Goal: Task Accomplishment & Management: Manage account settings

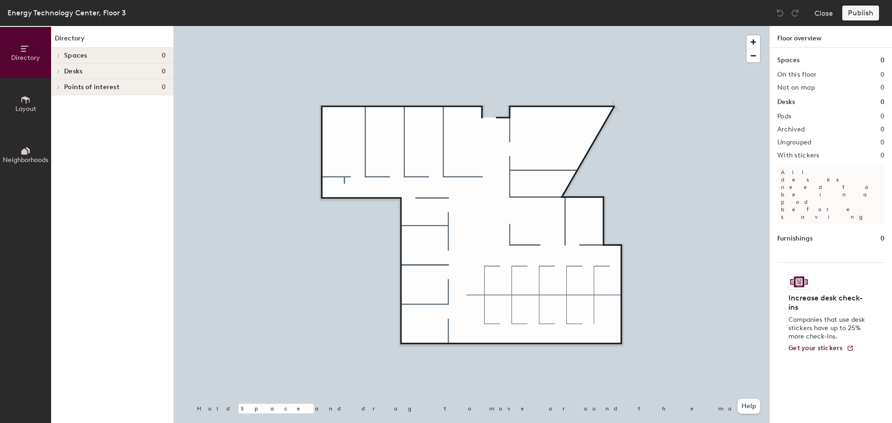
click at [22, 103] on icon at bounding box center [25, 100] width 10 height 10
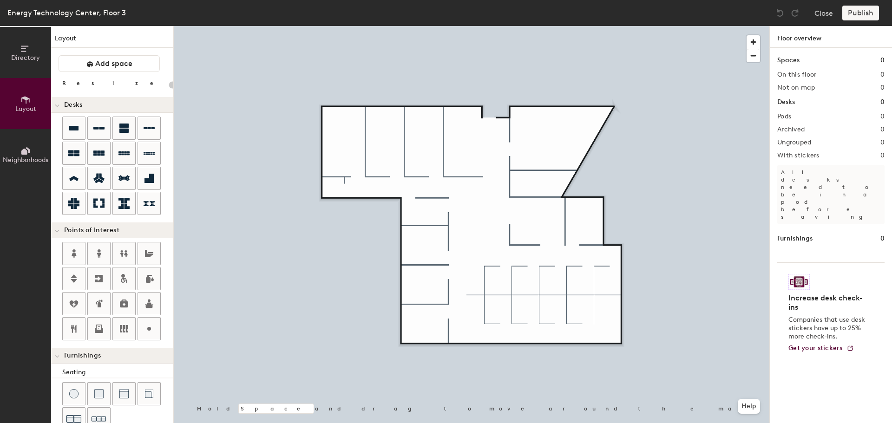
click at [24, 59] on span "Directory" at bounding box center [25, 58] width 29 height 8
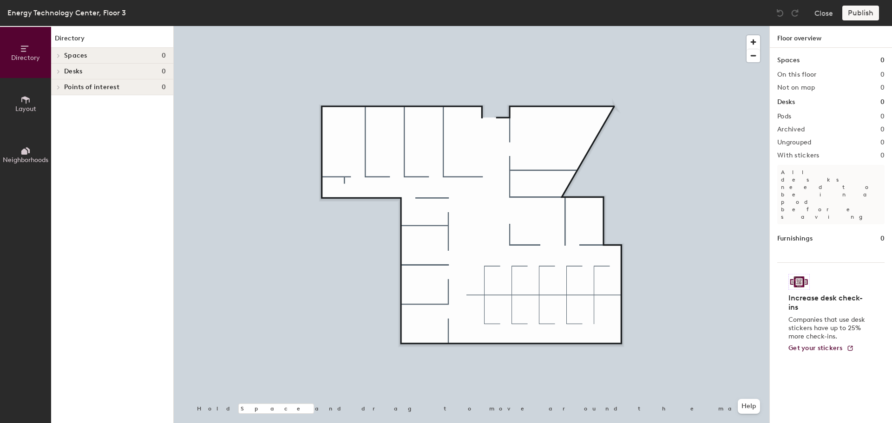
click at [23, 150] on icon at bounding box center [24, 152] width 6 height 6
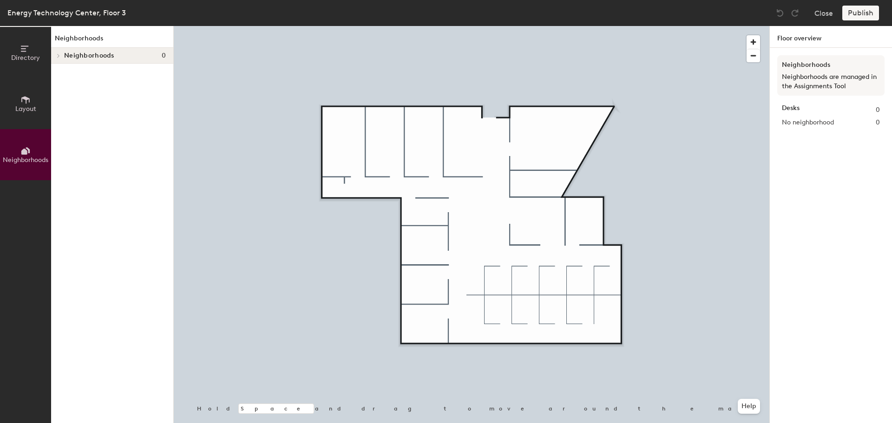
click at [27, 101] on icon at bounding box center [25, 100] width 10 height 10
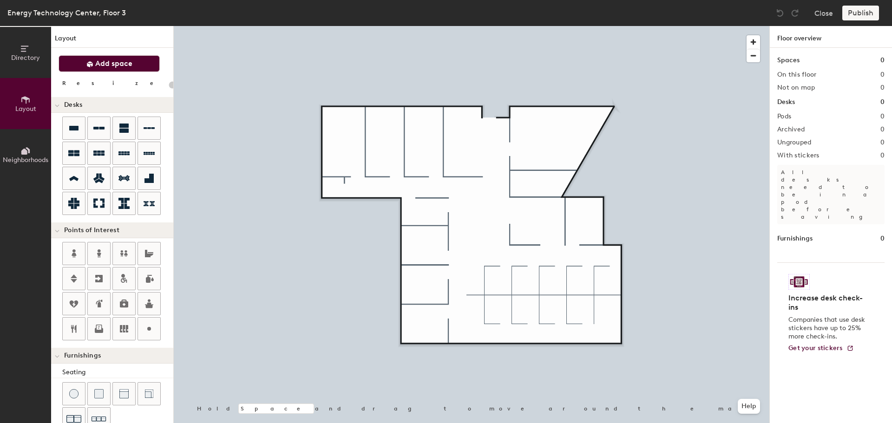
click at [106, 63] on span "Add space" at bounding box center [113, 63] width 37 height 9
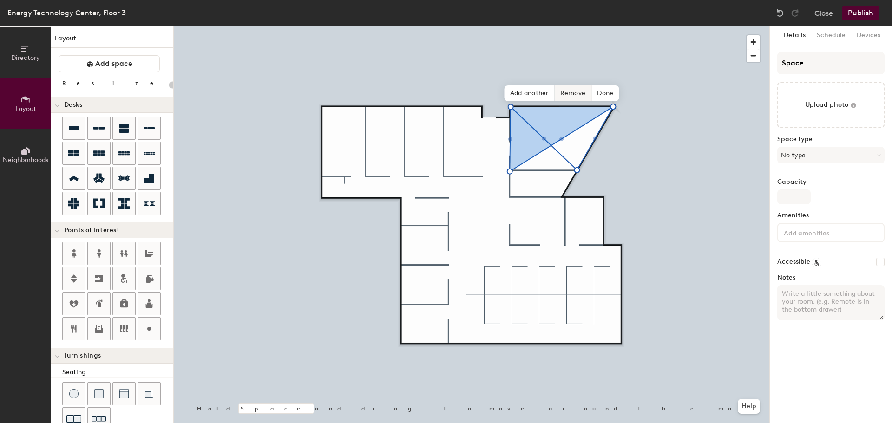
click at [577, 90] on span "Remove" at bounding box center [573, 93] width 37 height 16
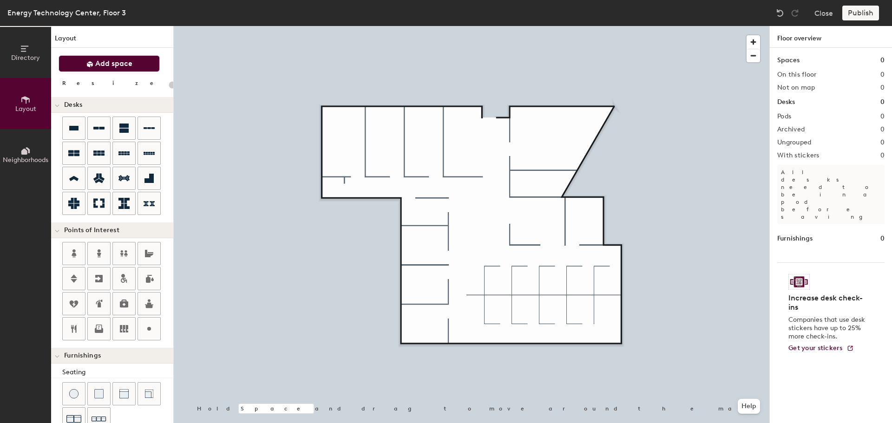
click at [136, 65] on button "Add space" at bounding box center [109, 63] width 101 height 17
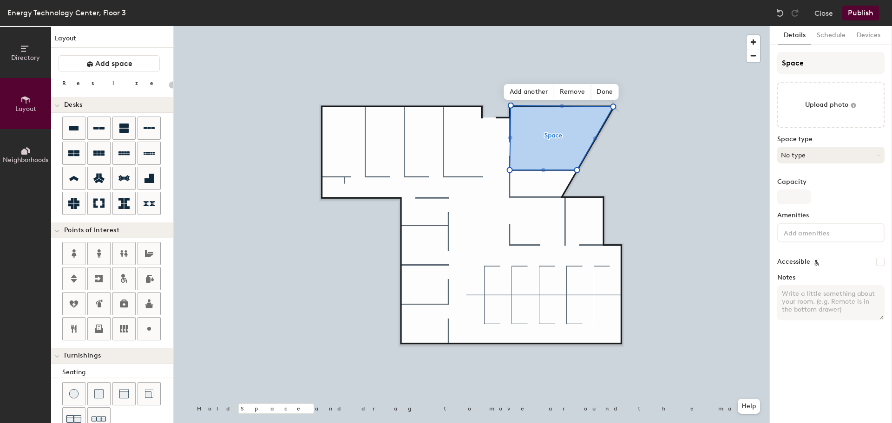
type input "20"
click at [836, 157] on button "No type" at bounding box center [830, 155] width 107 height 17
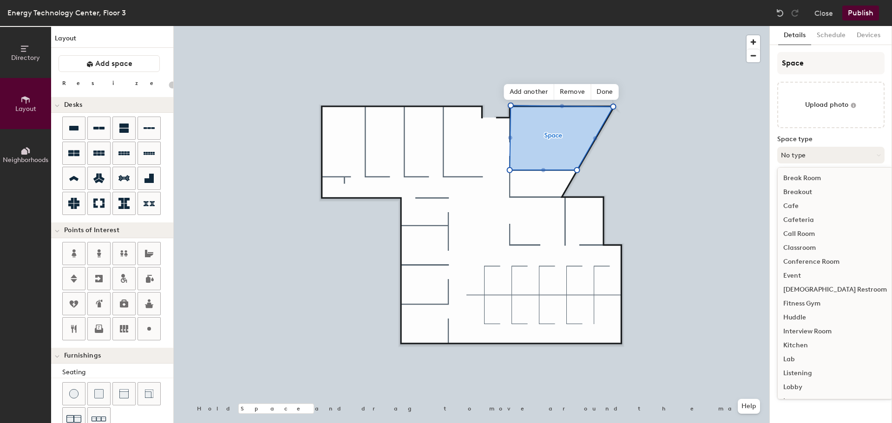
click at [849, 157] on button "No type" at bounding box center [830, 155] width 107 height 17
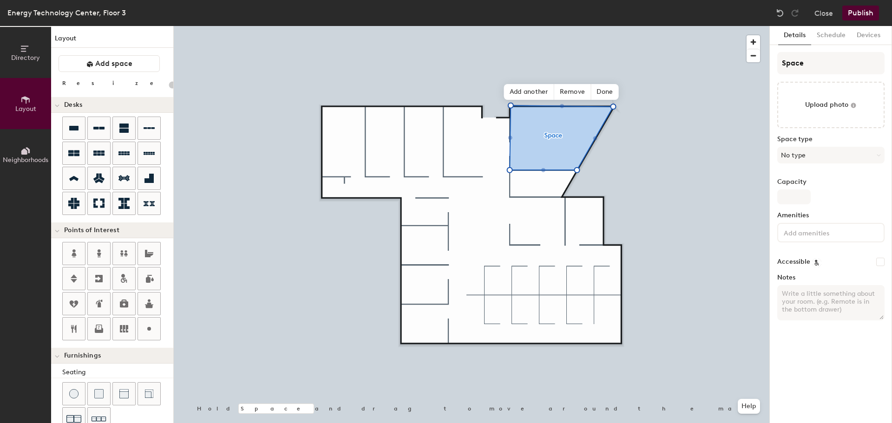
click at [817, 237] on input at bounding box center [824, 232] width 84 height 11
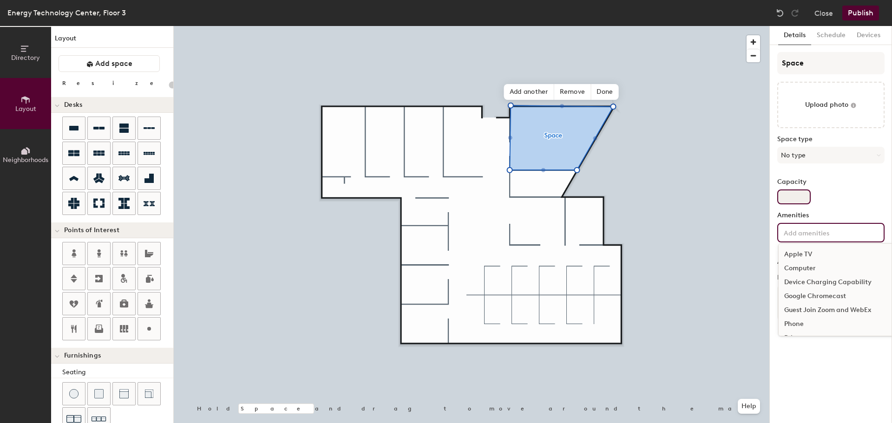
click at [804, 193] on input "Capacity" at bounding box center [793, 196] width 33 height 15
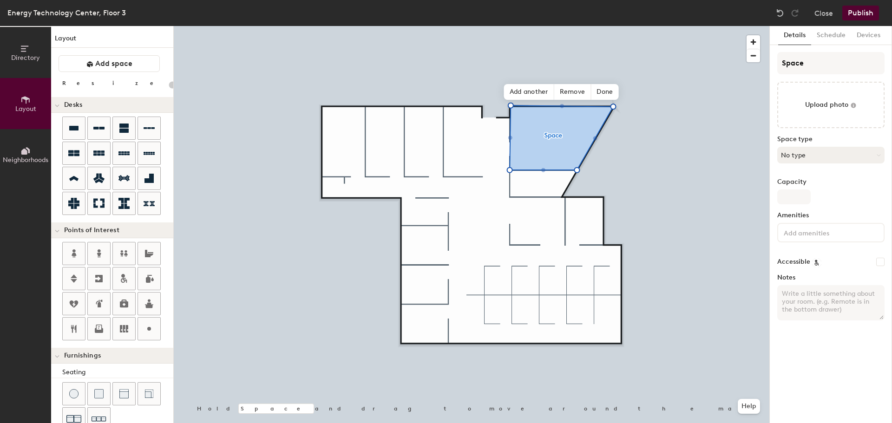
click at [831, 155] on button "No type" at bounding box center [830, 155] width 107 height 17
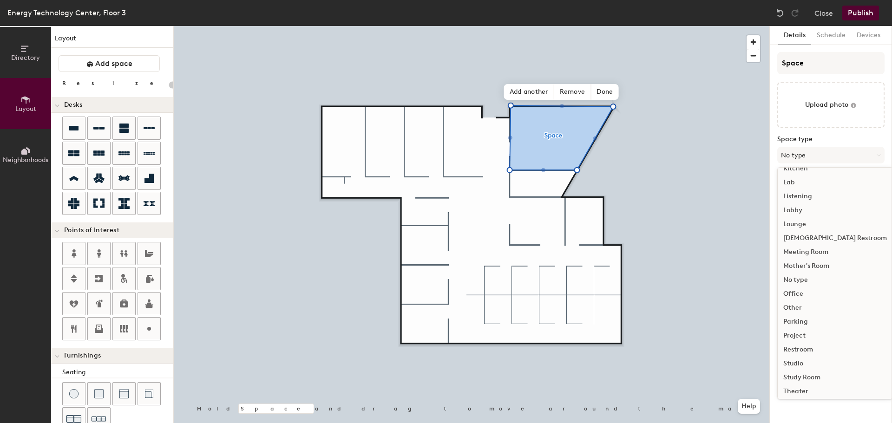
scroll to position [162, 0]
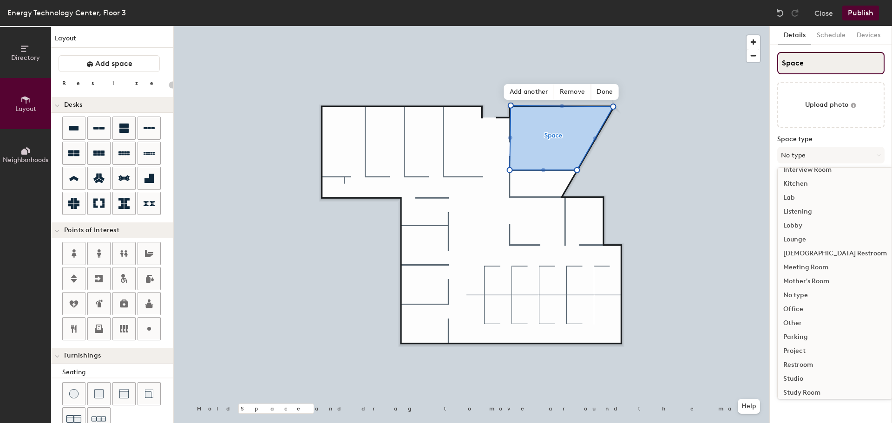
click at [810, 55] on input "Space" at bounding box center [830, 63] width 107 height 22
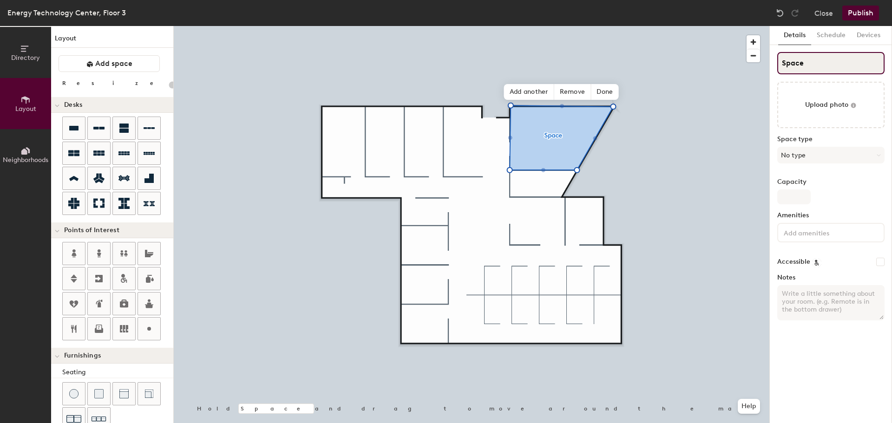
drag, startPoint x: 810, startPoint y: 64, endPoint x: 783, endPoint y: 71, distance: 28.2
click at [783, 71] on input "Space" at bounding box center [830, 63] width 107 height 22
type input "Co"
type input "20"
type input "Confr"
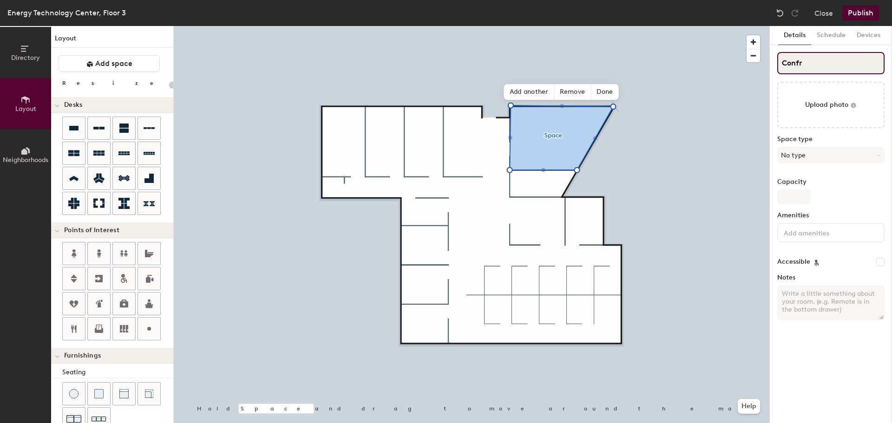
type input "20"
type input "Confre"
type input "20"
type input "Confren"
type input "20"
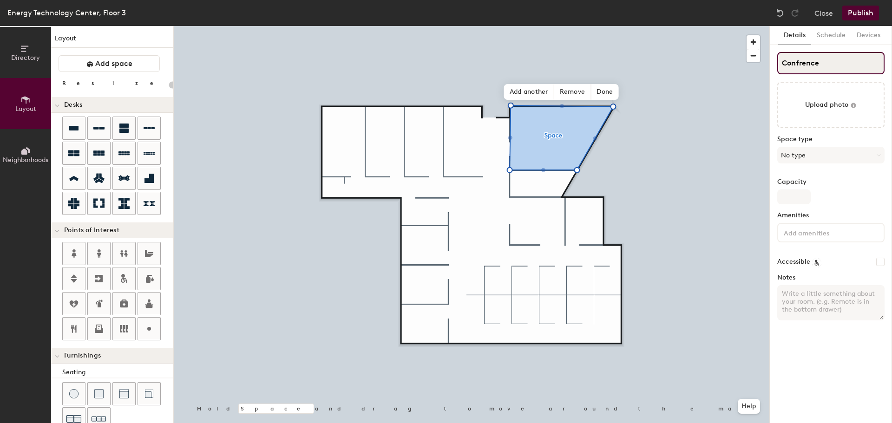
type input "Confrence"
type input "20"
type input "Confrence Roo"
type input "20"
type input "Confrence Room"
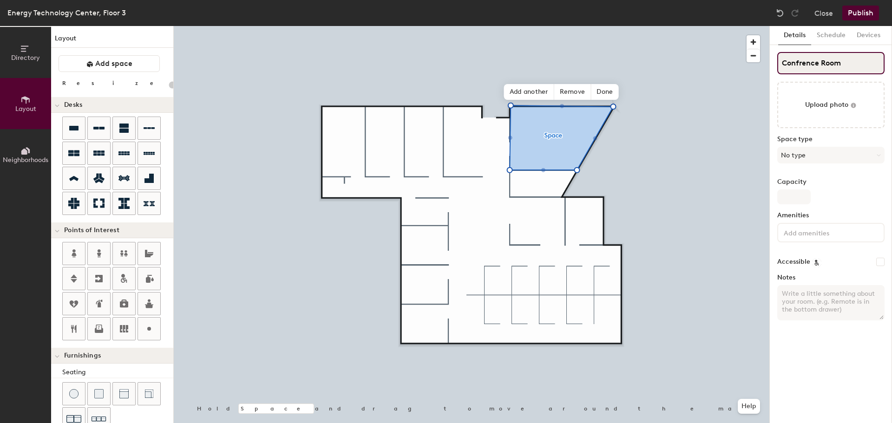
type input "20"
type input "Confrence Room 3"
type input "20"
type input "Confrence Room"
type input "20"
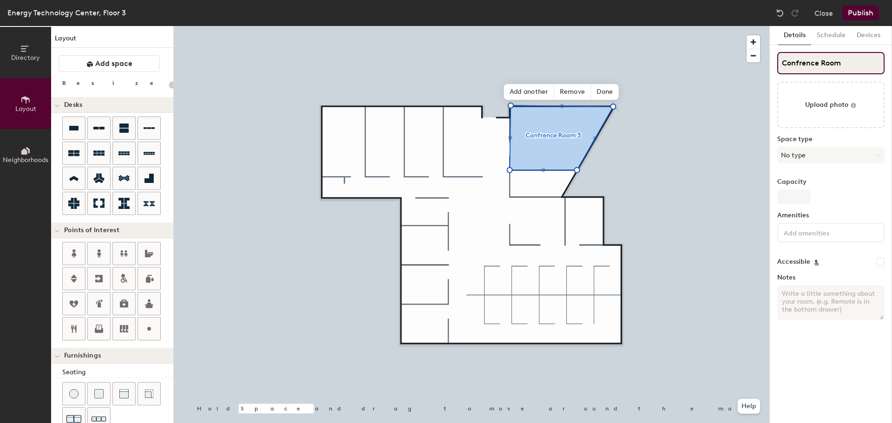
type input "Confrence Room #"
type input "20"
type input "Confrence Room #4"
type input "20"
type input "Conference Room #4"
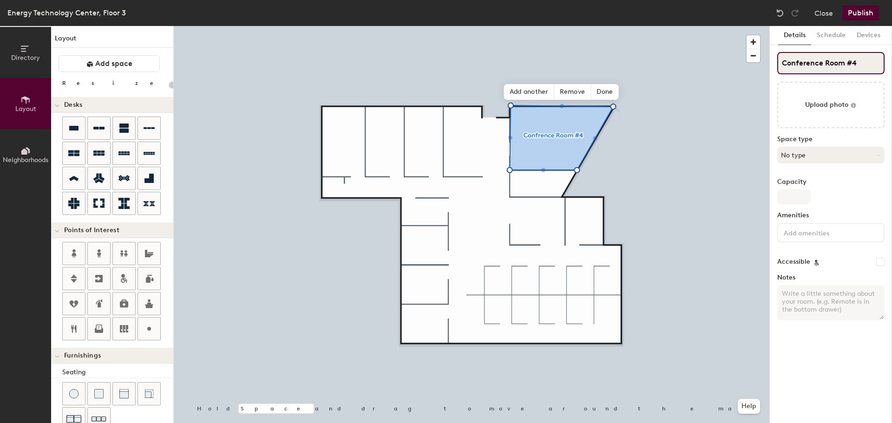
type input "20"
type input "Conference Room #4"
click at [820, 155] on button "No type" at bounding box center [830, 155] width 107 height 17
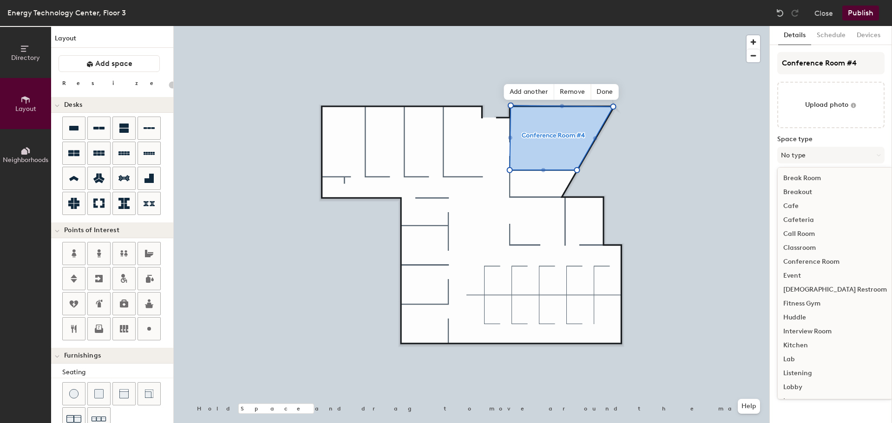
click at [834, 261] on div "Conference Room" at bounding box center [834, 262] width 115 height 14
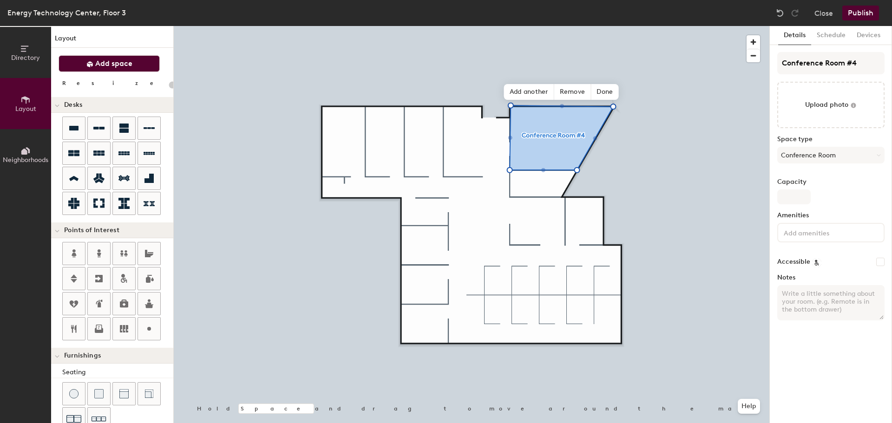
click at [126, 66] on span "Add space" at bounding box center [113, 63] width 37 height 9
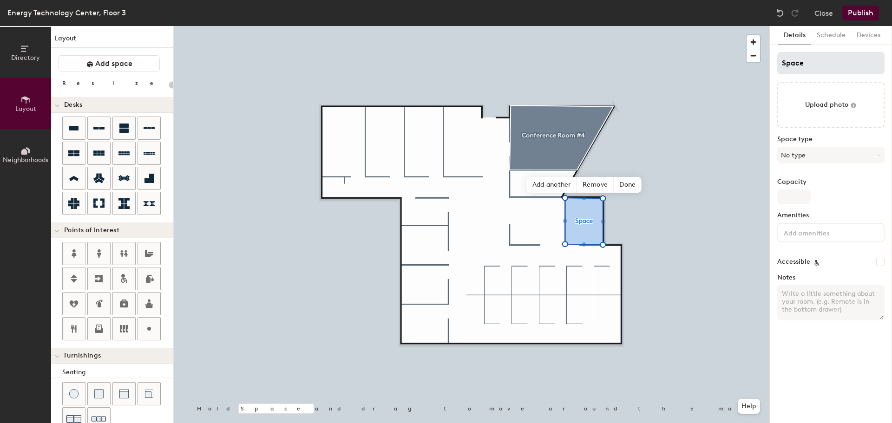
type input "20"
drag, startPoint x: 823, startPoint y: 65, endPoint x: 772, endPoint y: 65, distance: 50.2
click at [772, 65] on div "Details Schedule Devices Space Upload photo Space type No type Capacity Ameniti…" at bounding box center [831, 224] width 122 height 397
type input "Su"
type input "20"
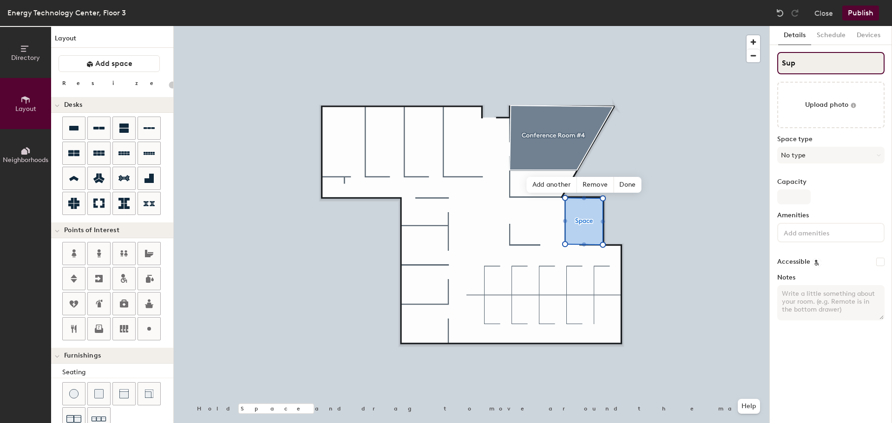
type input "Supp"
type input "20"
type input "Suppl"
type input "20"
type input "Supply"
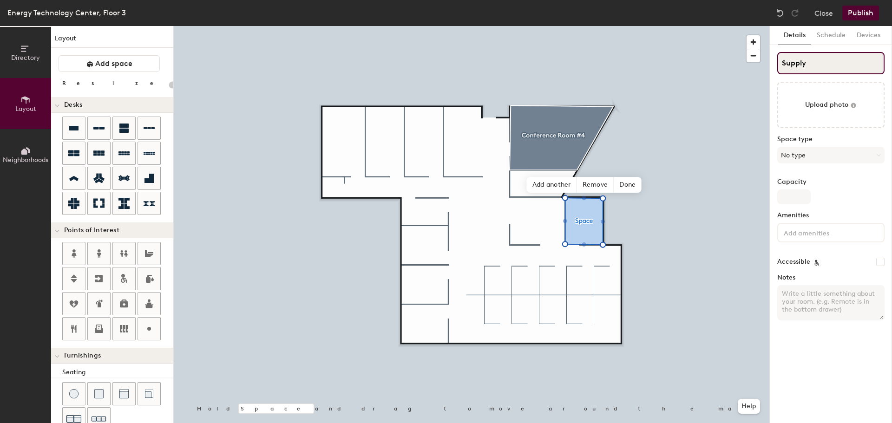
type input "20"
type input "Supply C"
type input "20"
type input "Supply Clos"
type input "20"
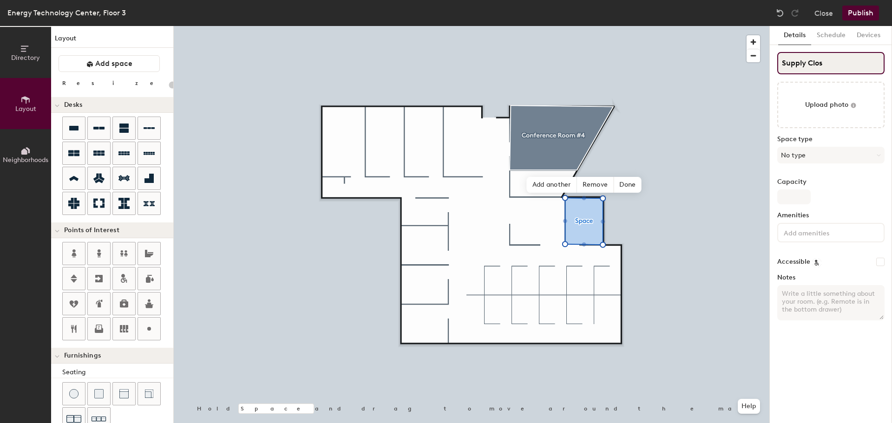
type input "Supply Close"
type input "20"
type input "Supply Closet"
type input "20"
type input "Supply Closet"
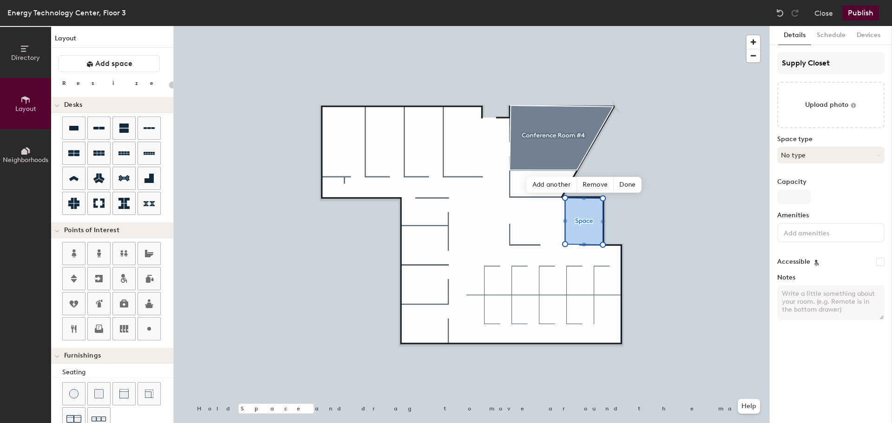
click at [838, 162] on button "No type" at bounding box center [830, 155] width 107 height 17
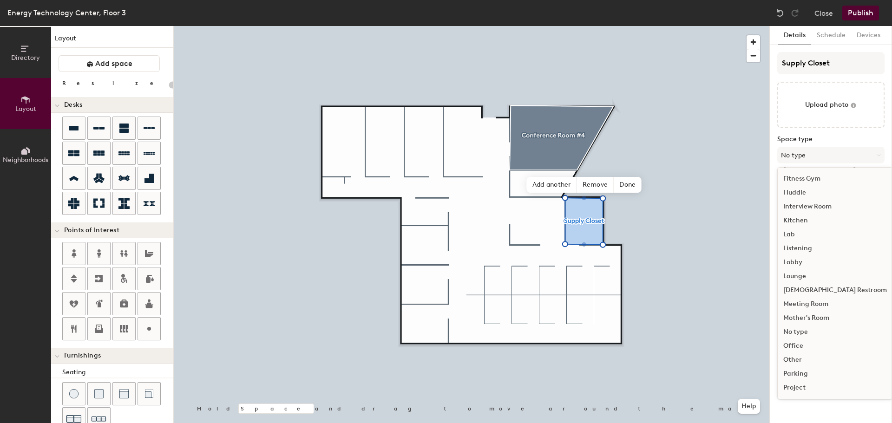
scroll to position [139, 0]
click at [800, 317] on div "No type" at bounding box center [834, 318] width 115 height 14
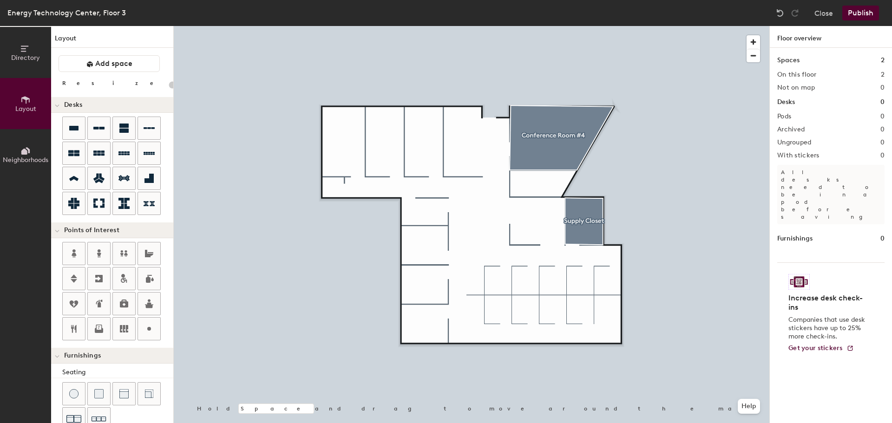
drag, startPoint x: 125, startPoint y: 66, endPoint x: 135, endPoint y: 74, distance: 12.3
click at [125, 66] on span "Add space" at bounding box center [113, 63] width 37 height 9
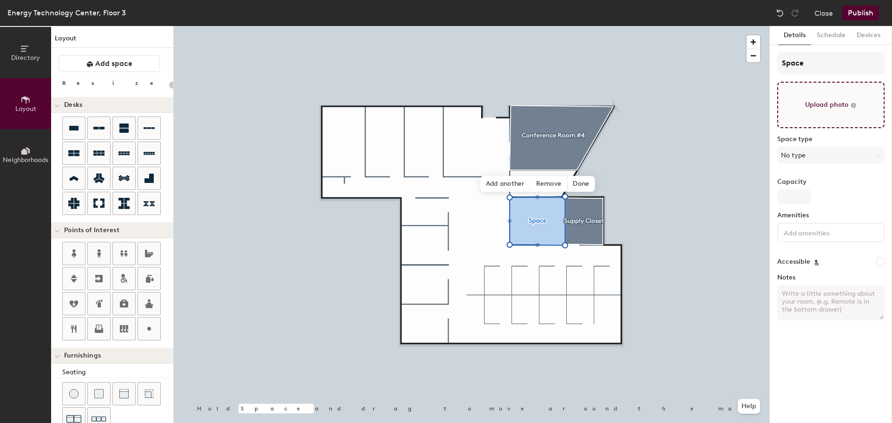
type input "20"
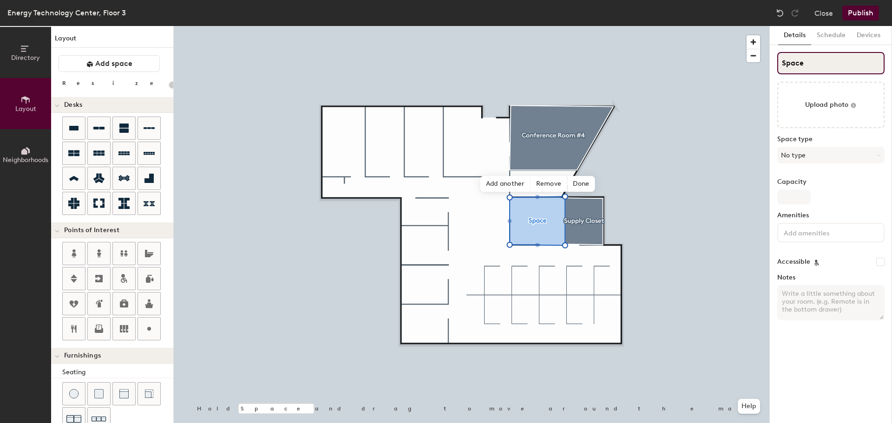
click at [818, 69] on input "Space" at bounding box center [830, 63] width 107 height 22
drag, startPoint x: 818, startPoint y: 69, endPoint x: 777, endPoint y: 68, distance: 41.4
click at [777, 68] on input "Space" at bounding box center [830, 63] width 107 height 22
type input "K"
type input "20"
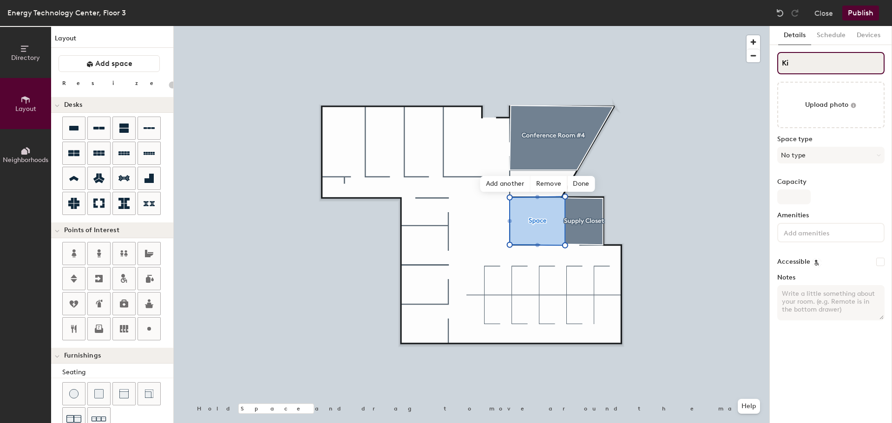
type input "Kit"
type input "20"
type input "Kitch"
type input "20"
type input "Kitche"
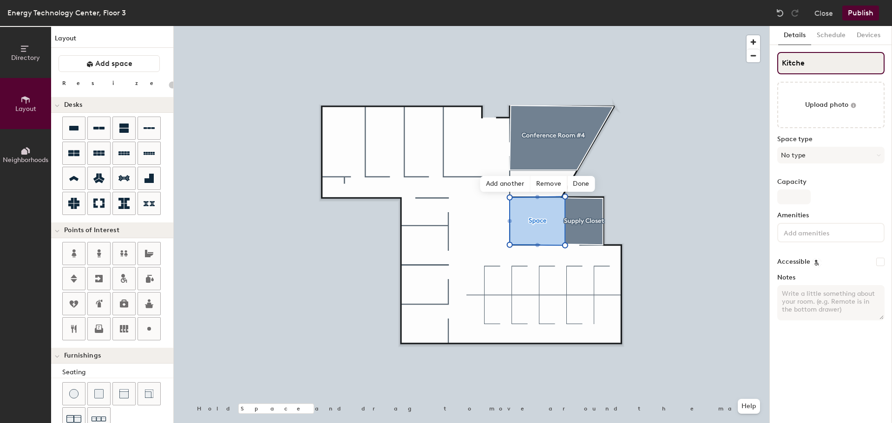
type input "20"
type input "Kitchen"
type input "20"
type input "Kitchen"
click at [832, 151] on button "No type" at bounding box center [830, 155] width 107 height 17
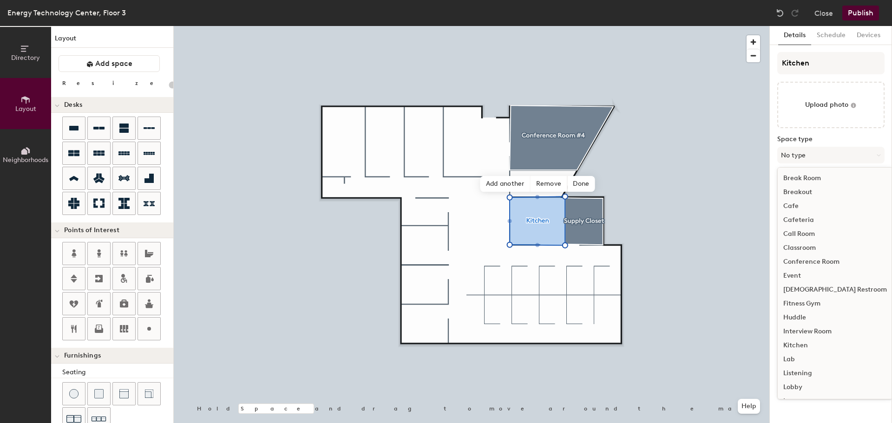
click at [821, 180] on div "Break Room" at bounding box center [834, 178] width 115 height 14
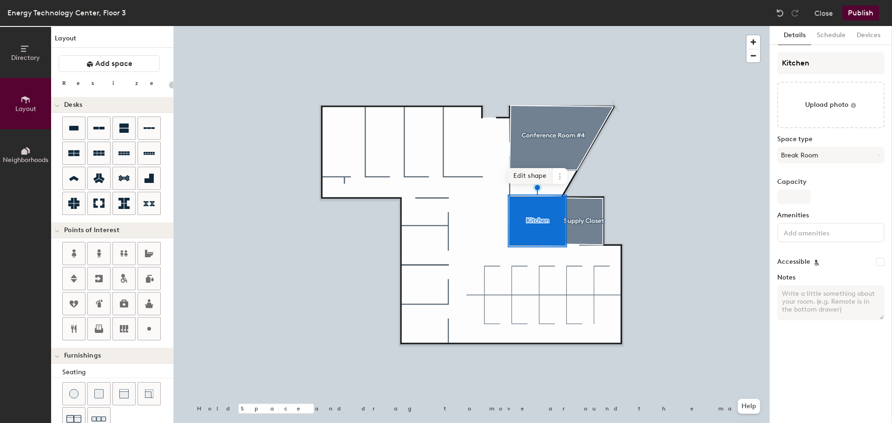
click at [540, 179] on span "Edit shape" at bounding box center [530, 176] width 45 height 16
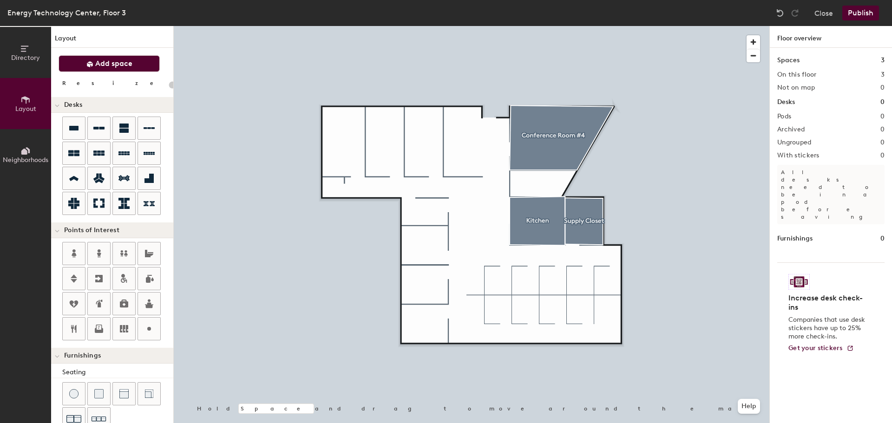
click at [137, 65] on button "Add space" at bounding box center [109, 63] width 101 height 17
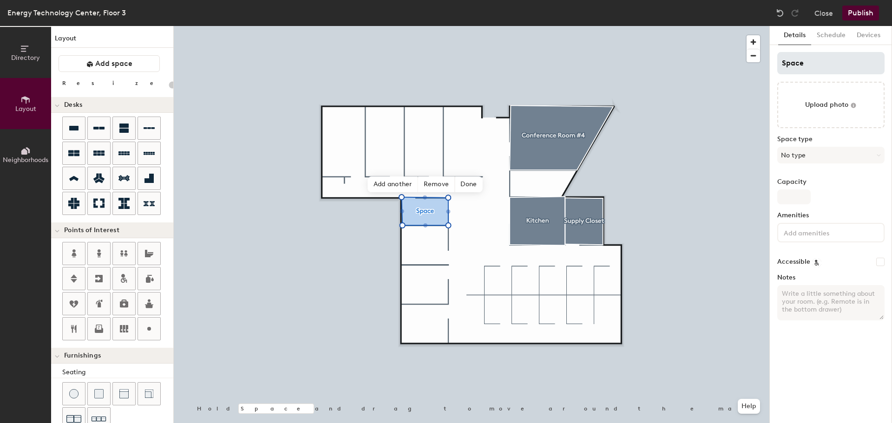
type input "20"
drag, startPoint x: 823, startPoint y: 69, endPoint x: 750, endPoint y: 61, distance: 74.3
click at [750, 61] on div "Directory Layout Neighborhoods Layout Add space Resize Desks Points of Interest…" at bounding box center [446, 224] width 892 height 397
type input "W"
type input "20"
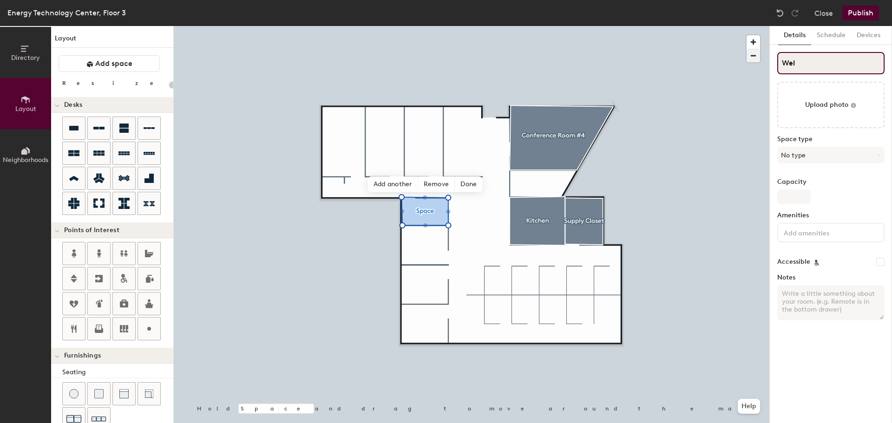
type input "Well"
type input "20"
type input "Wellne"
type input "20"
type input "Wellness"
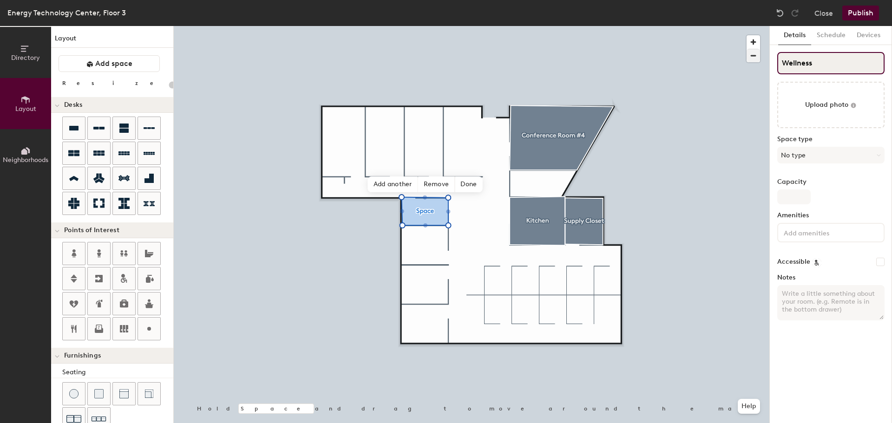
type input "20"
type input "Wellness"
type input "20"
type input "Wellness Roo"
type input "20"
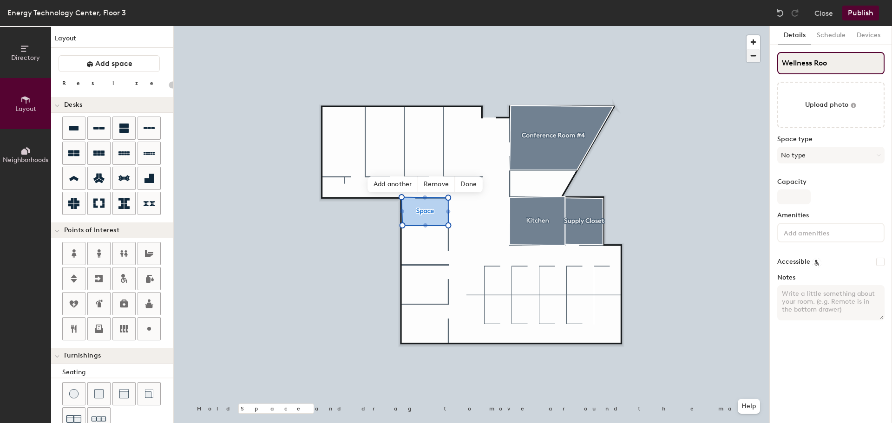
type input "Wellness Room"
type input "20"
type input "Wellness Room"
click at [817, 150] on button "No type" at bounding box center [830, 155] width 107 height 17
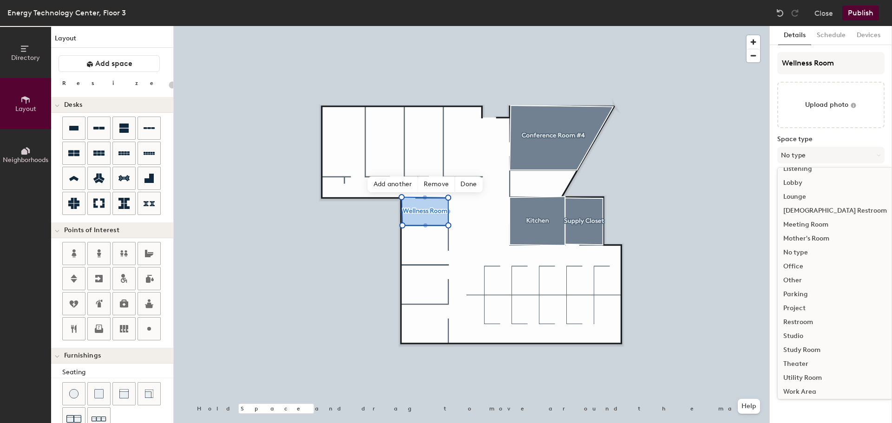
scroll to position [208, 0]
click at [147, 66] on button "Add space" at bounding box center [109, 63] width 101 height 17
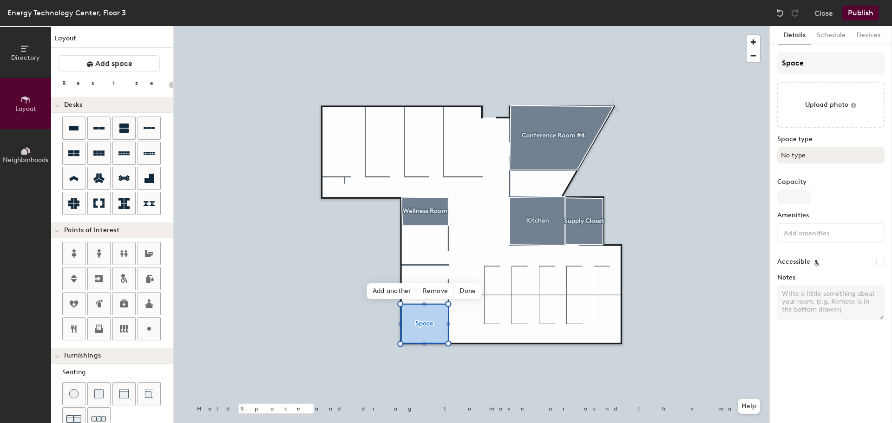
type input "20"
drag, startPoint x: 817, startPoint y: 60, endPoint x: 776, endPoint y: 64, distance: 41.5
click at [776, 64] on div "Details Schedule Devices Space Upload photo Space type No type Capacity Ameniti…" at bounding box center [831, 224] width 122 height 397
type input "Co"
type input "20"
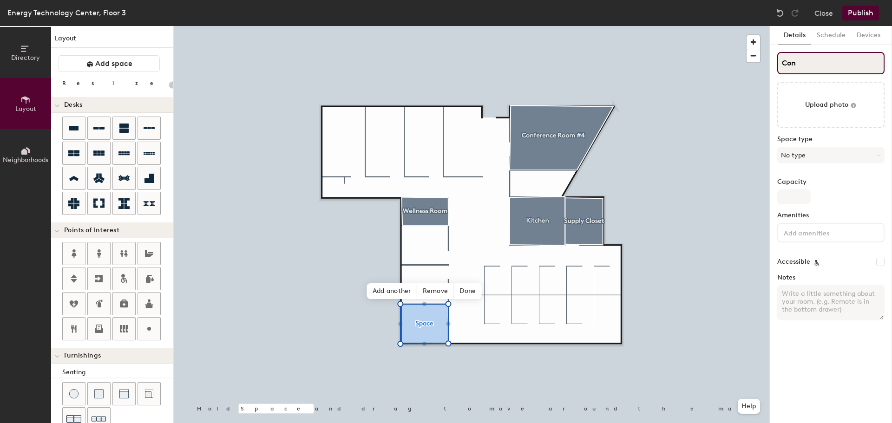
type input "Conf"
type input "20"
type input "Confren"
type input "20"
type input "Confrene"
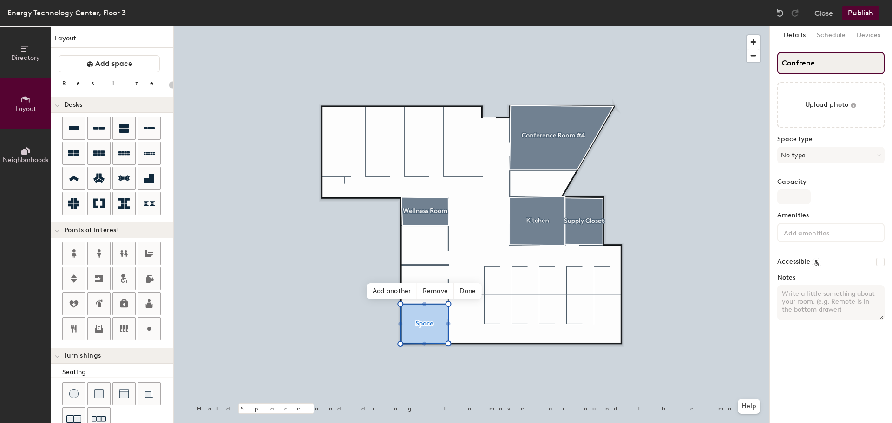
type input "20"
type input "Confrenec"
type input "20"
type input "Confrenece"
type input "20"
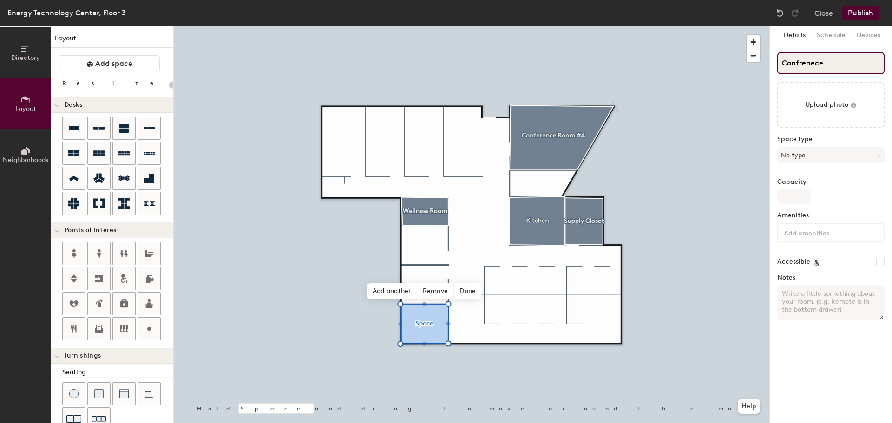
type input "Confrenece R"
type input "20"
type input "Confrenece Roo"
type input "20"
type input "Confrenece Room"
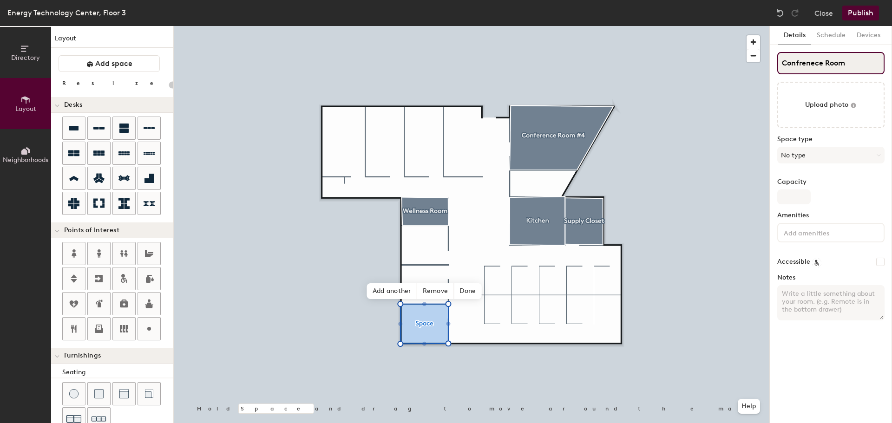
type input "20"
type input "Confrenece Room #"
type input "20"
type input "Confrenece Room #1"
click at [814, 59] on input "Confrenece Room #1" at bounding box center [830, 63] width 107 height 22
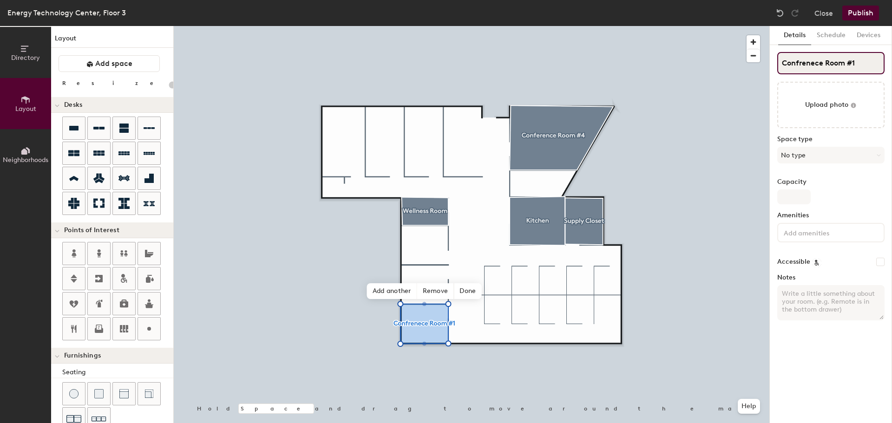
type input "20"
type input "Conference Room #1"
type input "20"
type input "Conference Room #1"
click at [812, 153] on button "No type" at bounding box center [830, 155] width 107 height 17
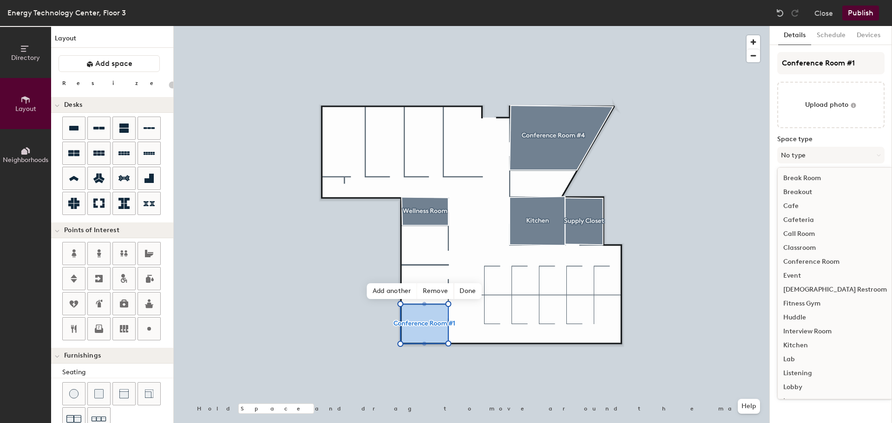
click at [816, 257] on div "Conference Room" at bounding box center [834, 262] width 115 height 14
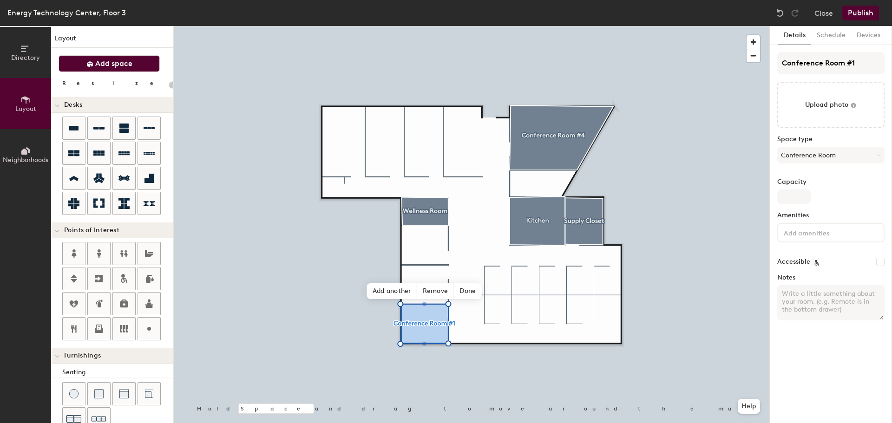
click at [139, 65] on button "Add space" at bounding box center [109, 63] width 101 height 17
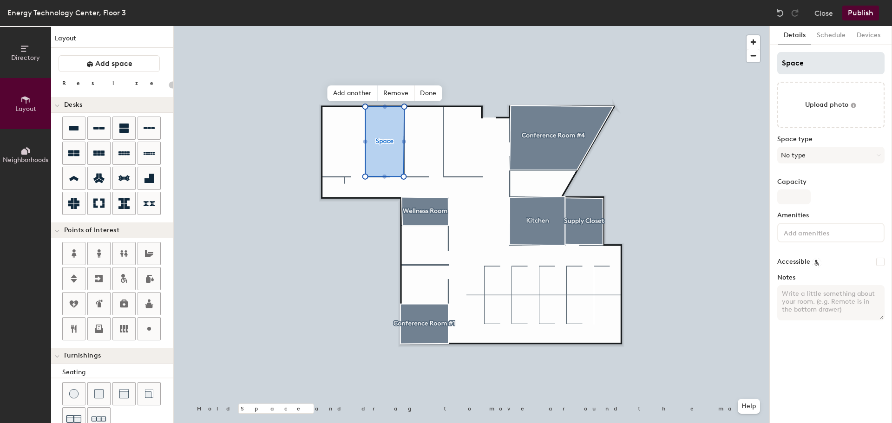
type input "20"
click at [765, 64] on div "Directory Layout Neighborhoods Layout Add space Resize Desks Points of Interest…" at bounding box center [446, 224] width 892 height 397
type input "Co"
type input "20"
type input "Confre"
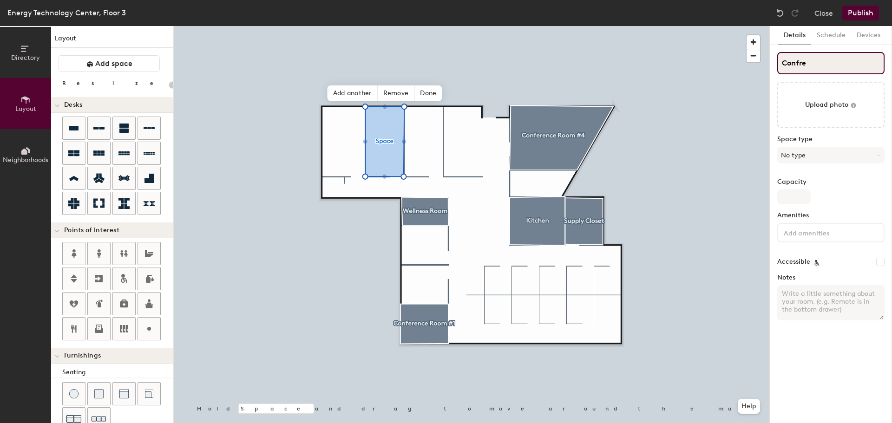
type input "20"
type input "Confren"
type input "20"
type input "Confrenc"
type input "20"
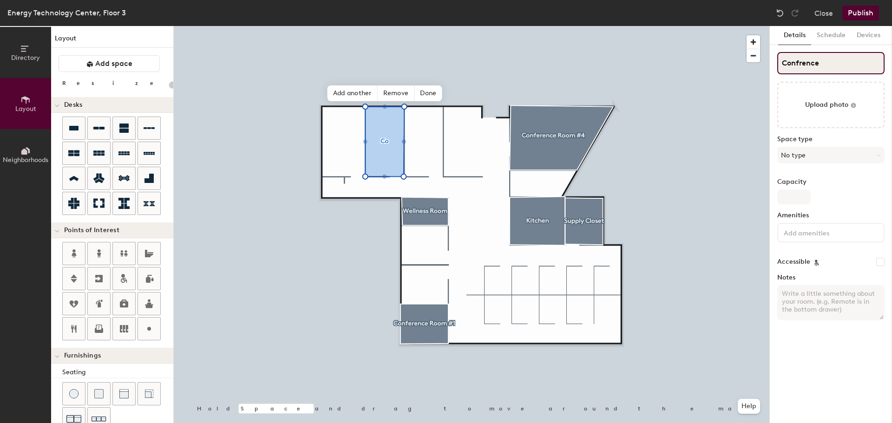
type input "Confrence"
type input "20"
type input "Confrence Roo"
type input "20"
type input "Confrence Room"
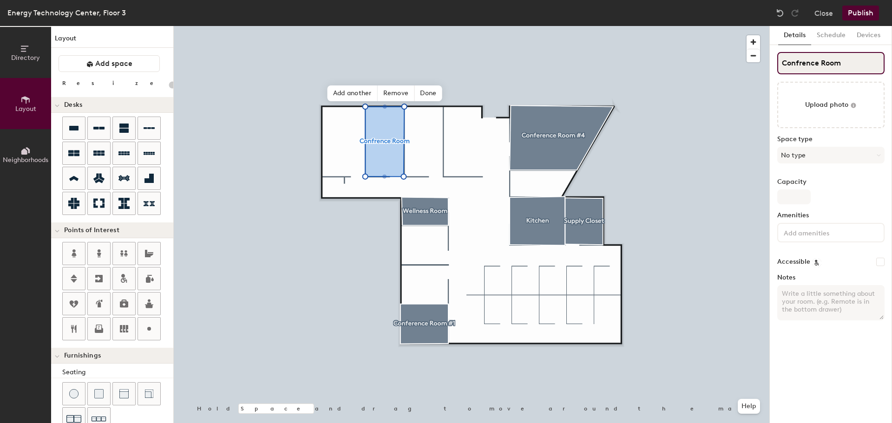
type input "20"
type input "Confrence Room #"
type input "20"
type input "Confrence Room #2"
click at [803, 66] on input "Confrence Room #2" at bounding box center [830, 63] width 107 height 22
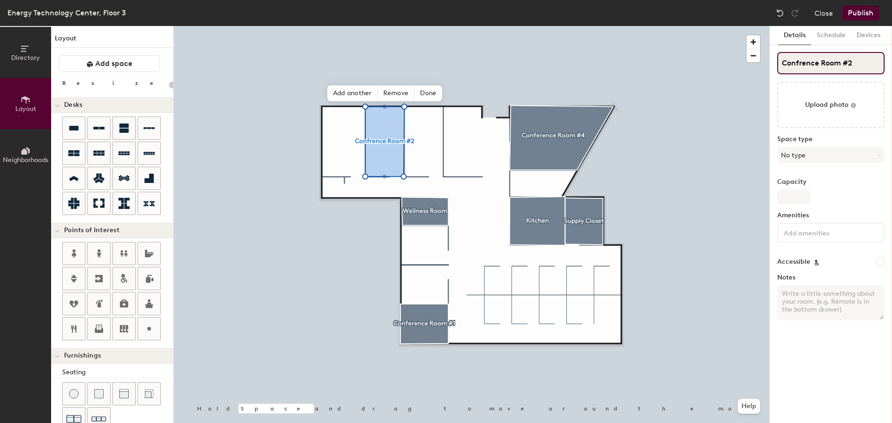
type input "20"
type input "Conference Room #2"
type input "20"
type input "Conference Room #2"
click at [815, 157] on button "No type" at bounding box center [830, 155] width 107 height 17
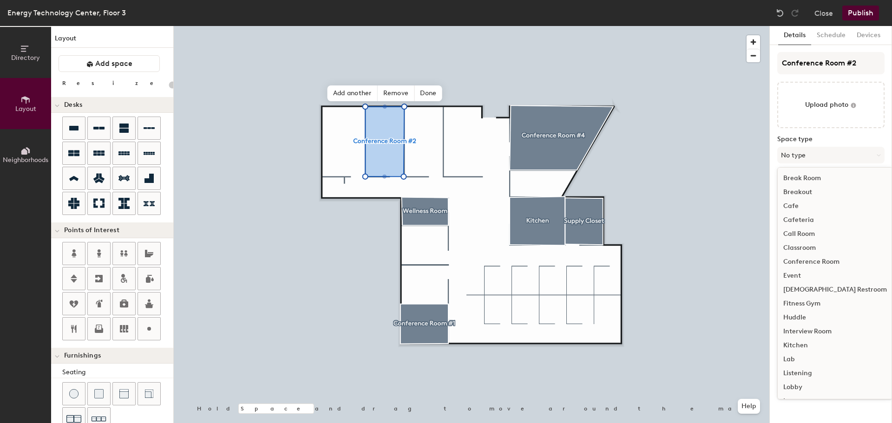
click at [819, 258] on div "Conference Room" at bounding box center [834, 262] width 115 height 14
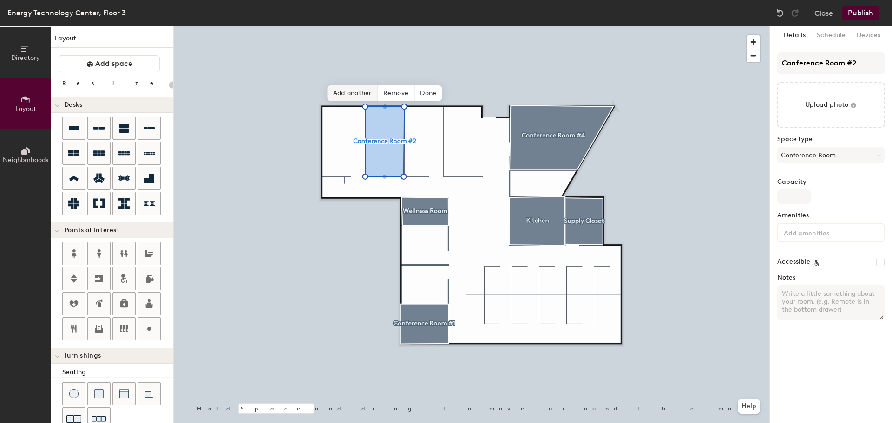
click at [360, 93] on span "Add another" at bounding box center [352, 93] width 50 height 16
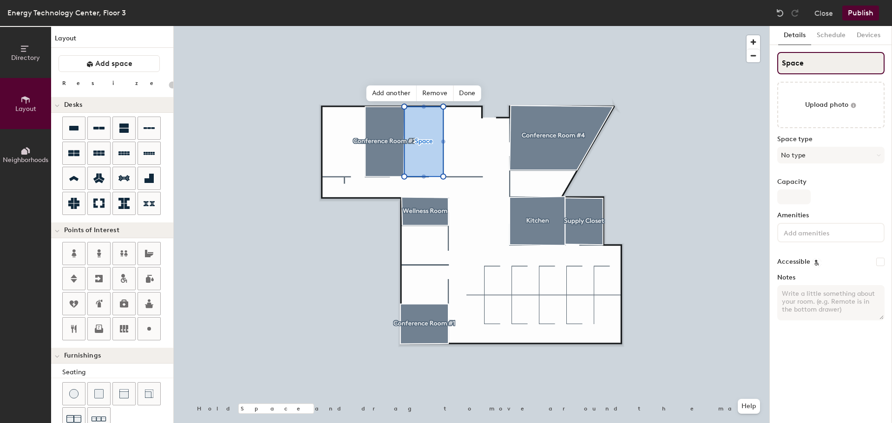
type input "20"
click at [760, 63] on div "Directory Layout Neighborhoods Layout Add space Resize Desks Points of Interest…" at bounding box center [446, 224] width 892 height 397
type input "C"
type input "20"
type input "Confr"
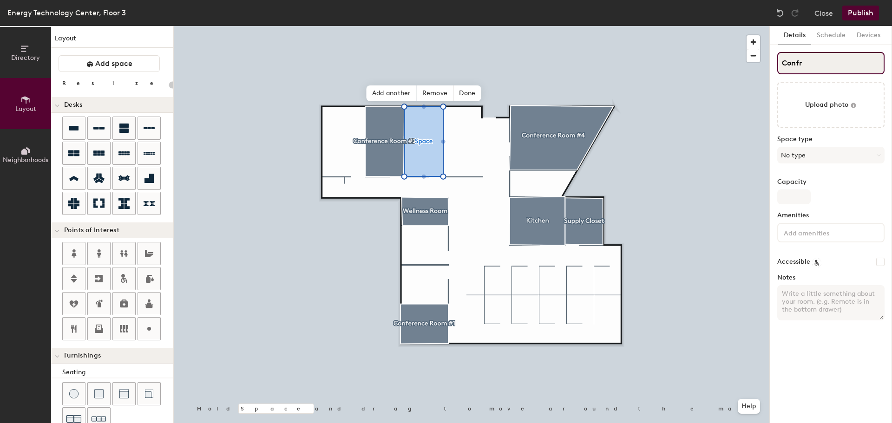
type input "20"
type input "Confre"
type input "20"
type input "Conferen"
type input "20"
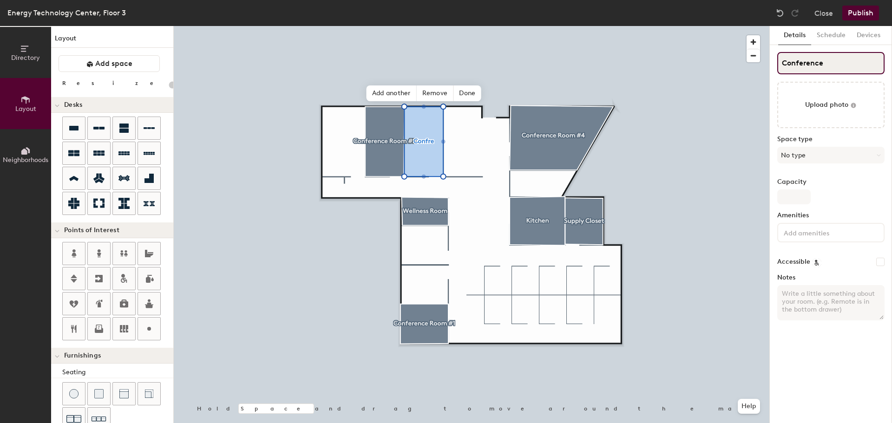
type input "Conference"
type input "20"
type input "Conference Roo"
type input "20"
type input "Conference Room"
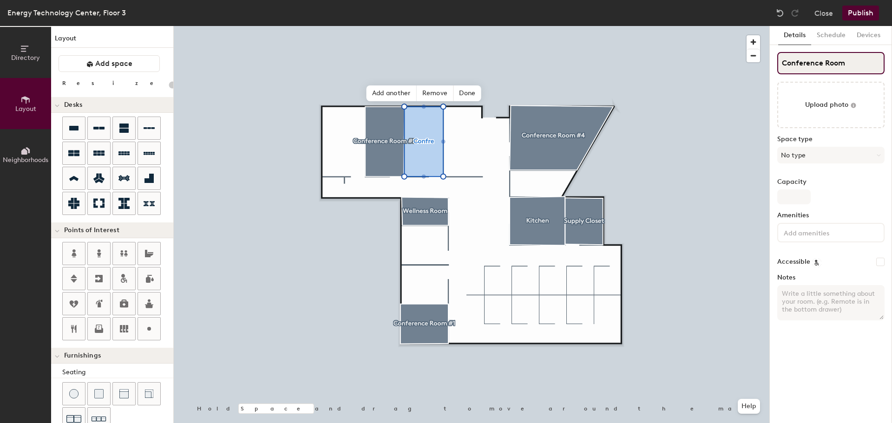
type input "20"
type input "Conference Room"
type input "20"
type input "Conference Room #"
type input "20"
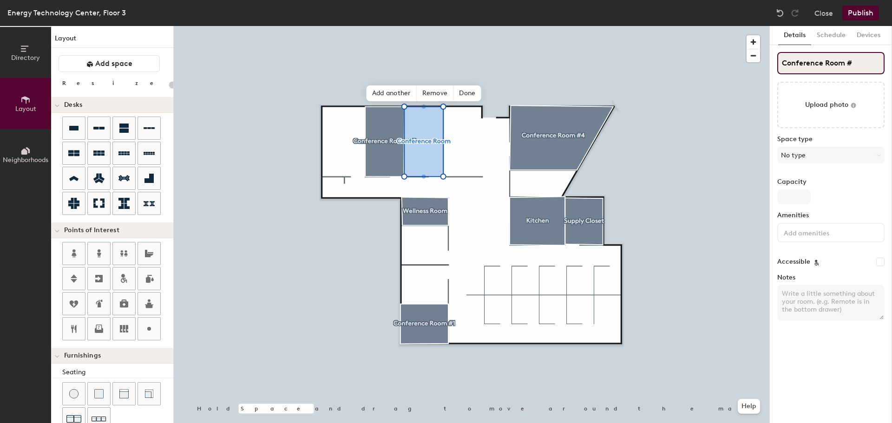
type input "Conference Room #3"
type input "20"
type input "Conference Room #3"
click at [826, 149] on button "No type" at bounding box center [830, 155] width 107 height 17
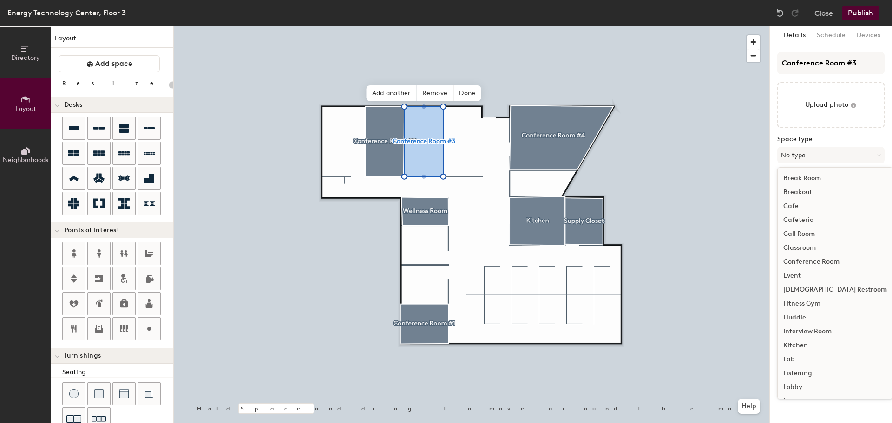
click at [829, 259] on div "Conference Room" at bounding box center [834, 262] width 115 height 14
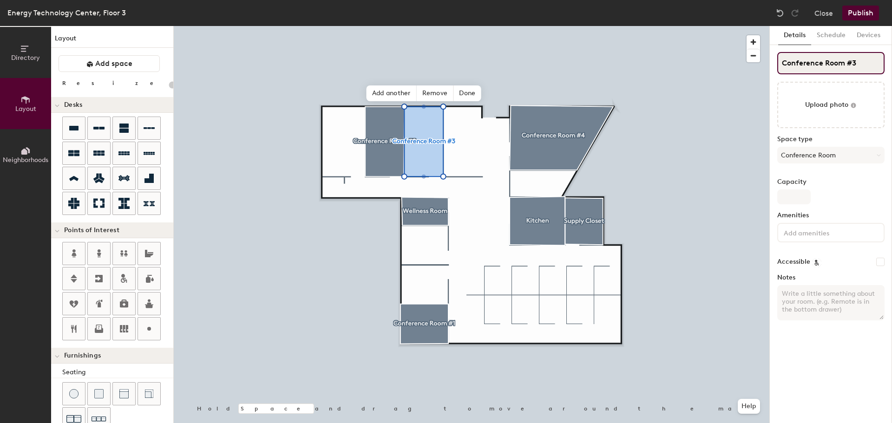
click at [825, 62] on input "Conference Room #3" at bounding box center [830, 63] width 107 height 22
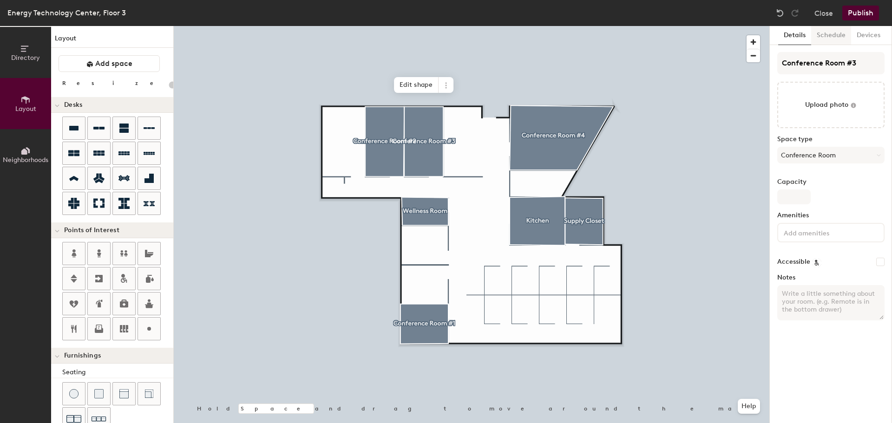
click at [833, 33] on button "Schedule" at bounding box center [831, 35] width 40 height 19
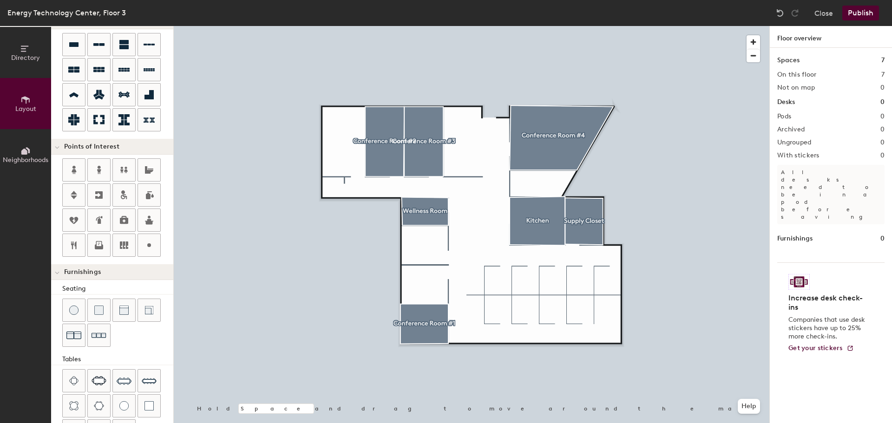
scroll to position [0, 0]
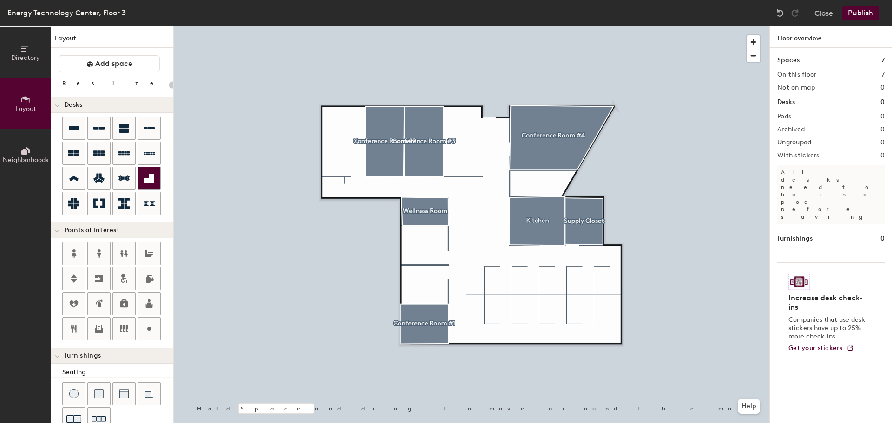
click at [155, 176] on div at bounding box center [149, 178] width 22 height 22
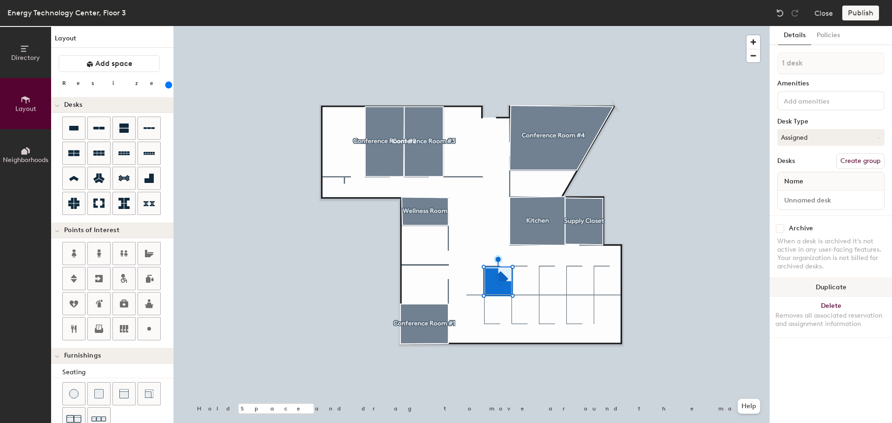
drag, startPoint x: 823, startPoint y: 288, endPoint x: 804, endPoint y: 287, distance: 18.6
click at [823, 287] on button "Duplicate" at bounding box center [831, 287] width 122 height 19
click at [825, 289] on button "Duplicate" at bounding box center [831, 287] width 122 height 19
click at [822, 287] on button "Duplicate" at bounding box center [831, 287] width 122 height 19
click at [816, 287] on button "Duplicate" at bounding box center [831, 287] width 122 height 19
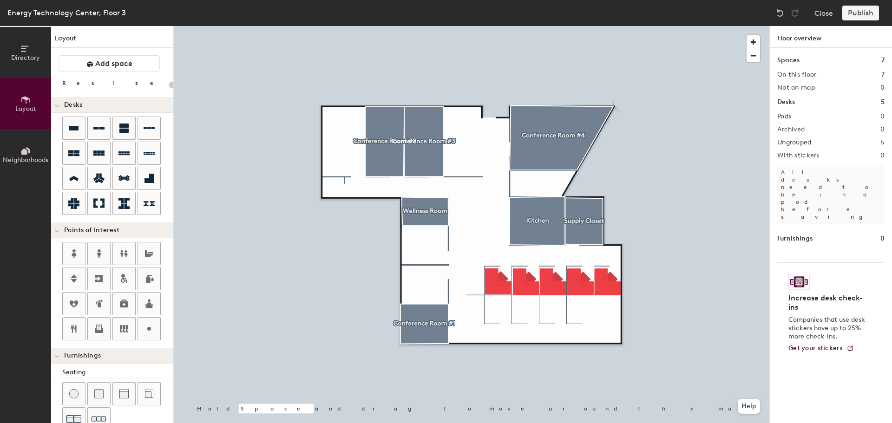
type input "300"
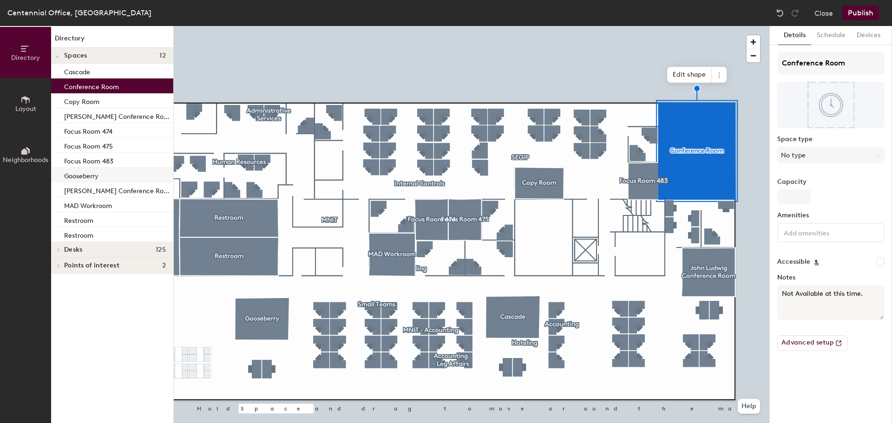
click at [600, 26] on div at bounding box center [471, 26] width 595 height 0
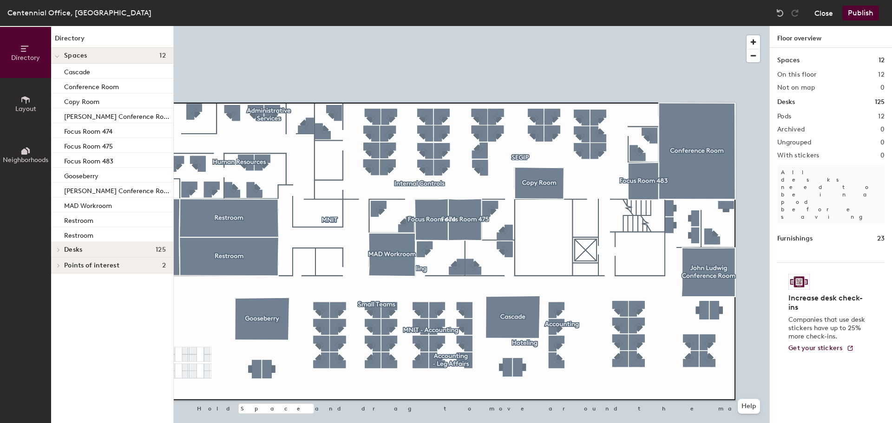
click at [828, 16] on button "Close" at bounding box center [823, 13] width 19 height 15
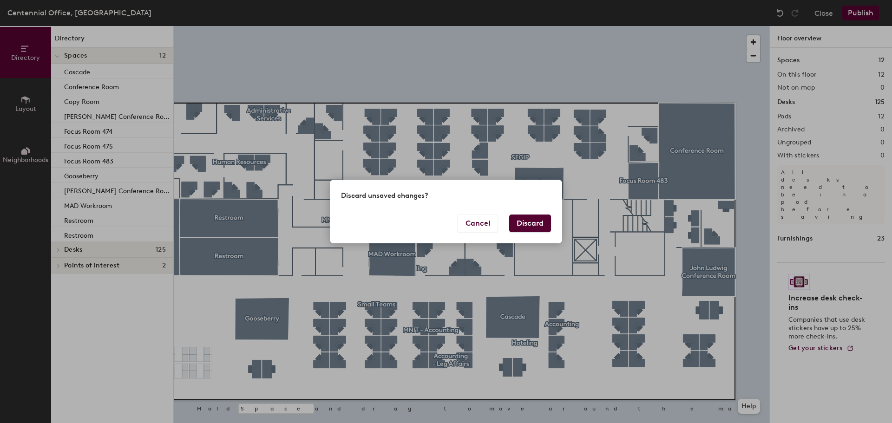
click at [530, 221] on button "Discard" at bounding box center [530, 224] width 42 height 18
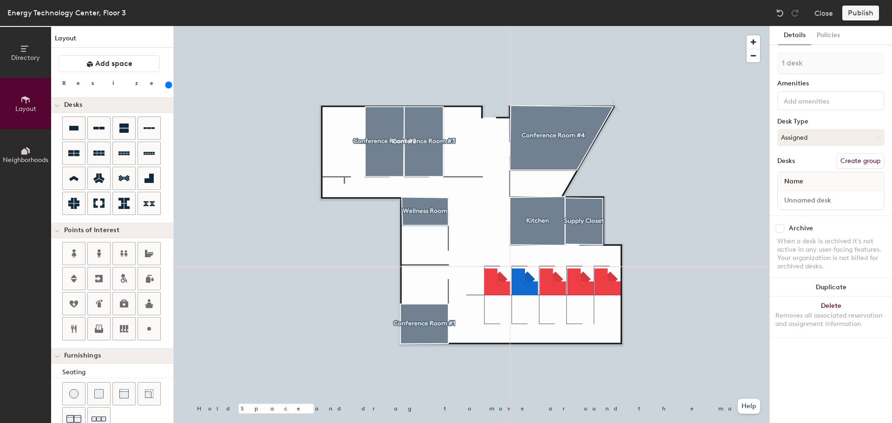
click at [554, 26] on div at bounding box center [471, 26] width 595 height 0
click at [842, 284] on button "Duplicate" at bounding box center [831, 287] width 122 height 19
click at [823, 283] on button "Duplicate" at bounding box center [831, 287] width 122 height 19
click at [809, 286] on button "Duplicate" at bounding box center [831, 287] width 122 height 19
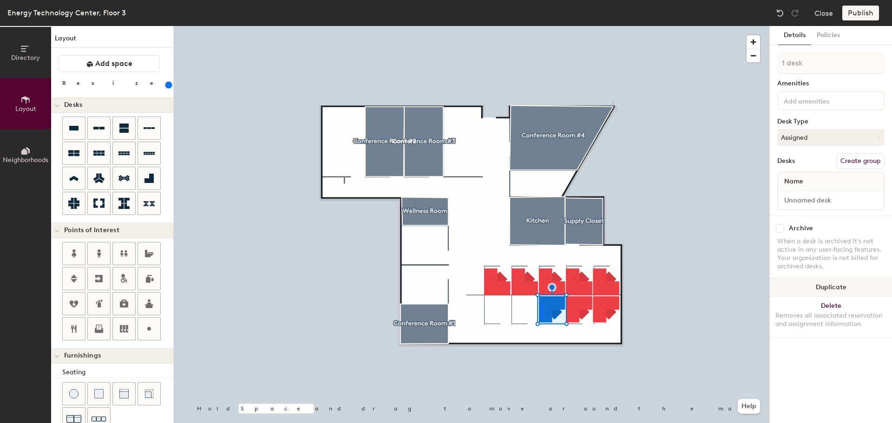
click at [842, 291] on button "Duplicate" at bounding box center [831, 287] width 122 height 19
click at [510, 26] on div at bounding box center [471, 26] width 595 height 0
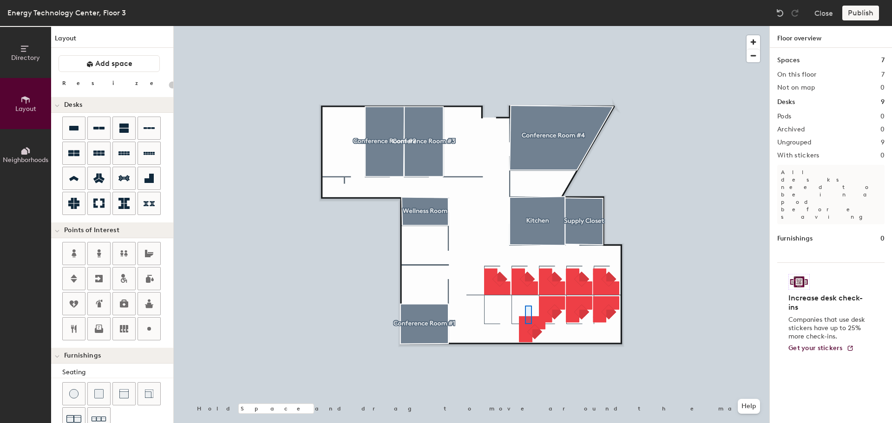
click at [525, 26] on div at bounding box center [471, 26] width 595 height 0
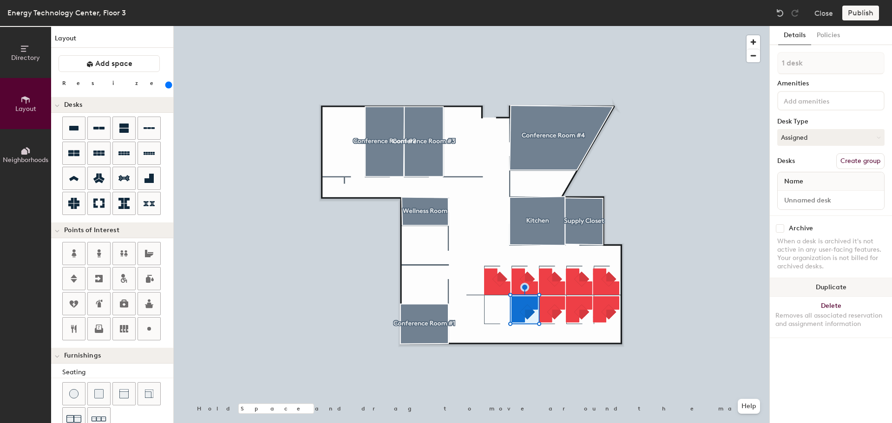
click at [794, 287] on button "Duplicate" at bounding box center [831, 287] width 122 height 19
click at [860, 291] on button "Duplicate" at bounding box center [831, 287] width 122 height 19
click at [807, 283] on button "Duplicate" at bounding box center [831, 287] width 122 height 19
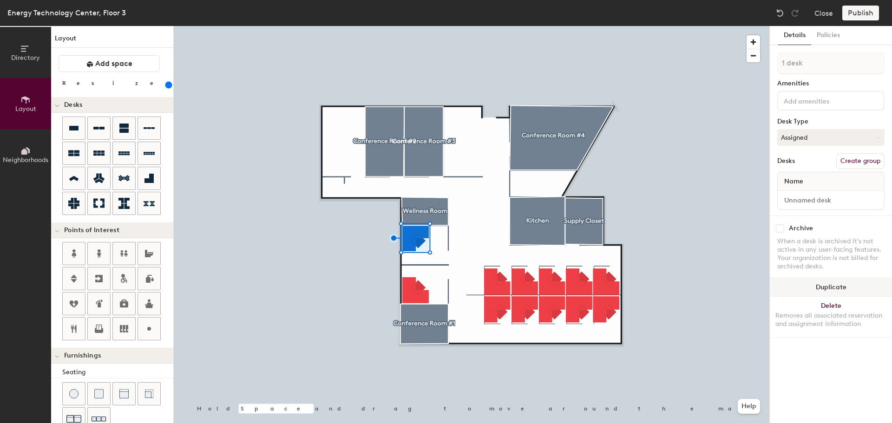
click at [833, 283] on button "Duplicate" at bounding box center [831, 287] width 122 height 19
drag, startPoint x: 816, startPoint y: 287, endPoint x: 793, endPoint y: 287, distance: 22.8
click at [816, 287] on button "Duplicate" at bounding box center [831, 287] width 122 height 19
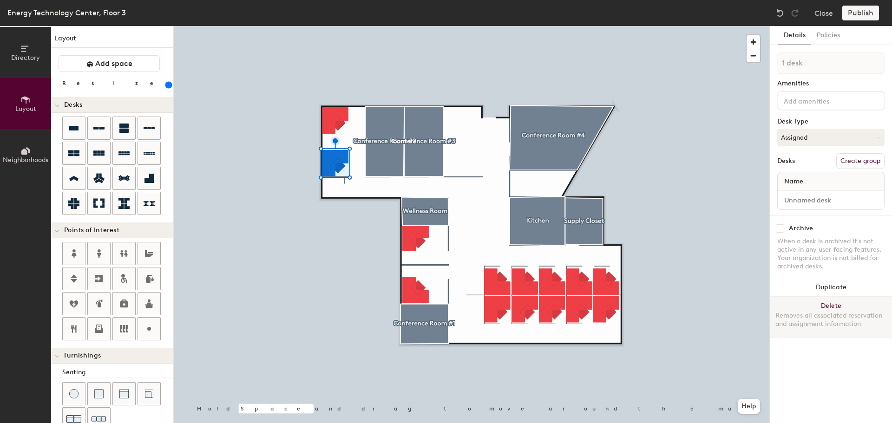
click at [847, 307] on button "Delete Removes all associated reservation and assignment information" at bounding box center [831, 317] width 122 height 41
click at [837, 306] on button "Delete Removes all associated reservation and assignment information" at bounding box center [831, 317] width 122 height 41
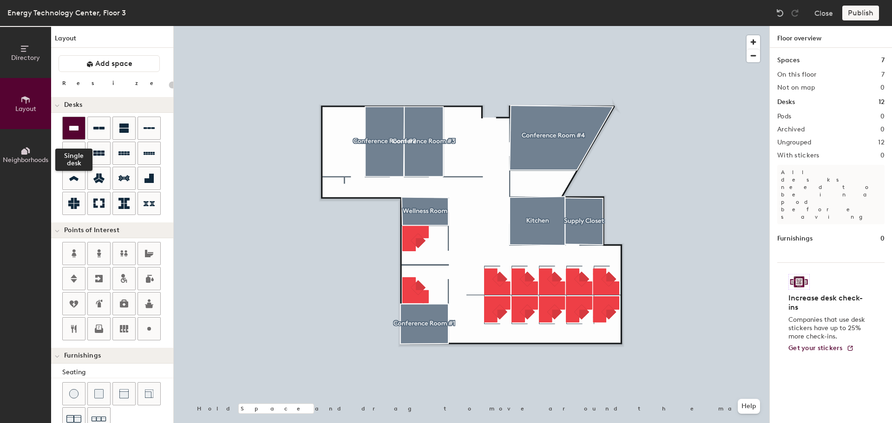
click at [75, 123] on div at bounding box center [74, 128] width 22 height 22
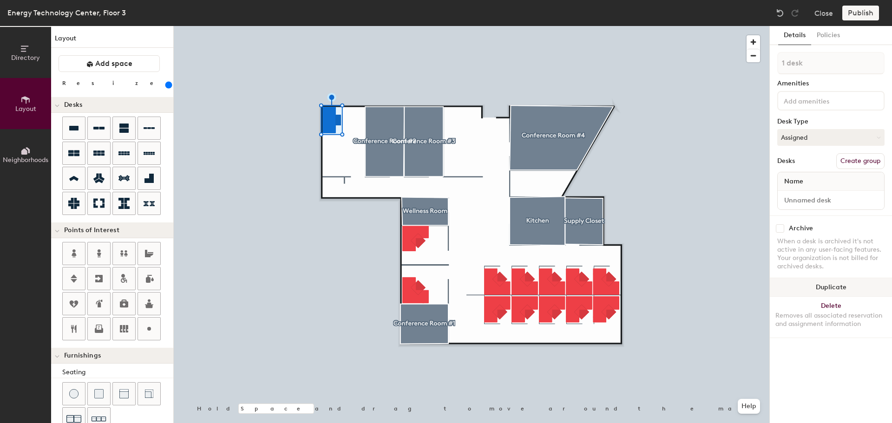
click at [816, 287] on button "Duplicate" at bounding box center [831, 287] width 122 height 19
click at [842, 289] on button "Duplicate" at bounding box center [831, 287] width 122 height 19
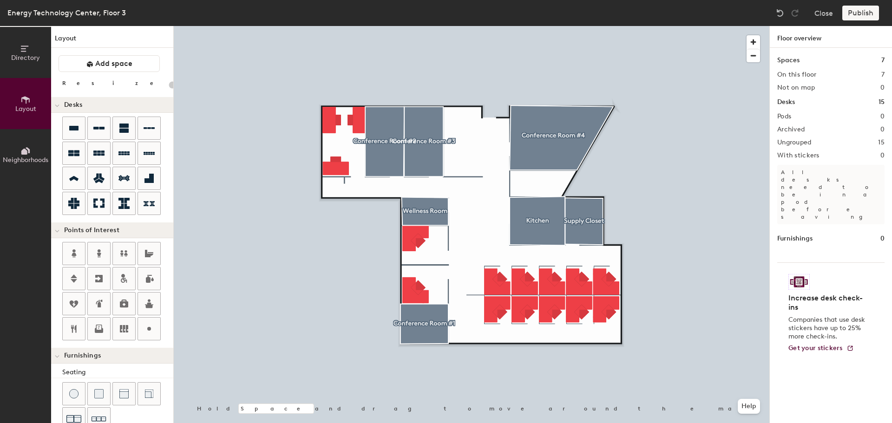
click at [689, 26] on div at bounding box center [471, 26] width 595 height 0
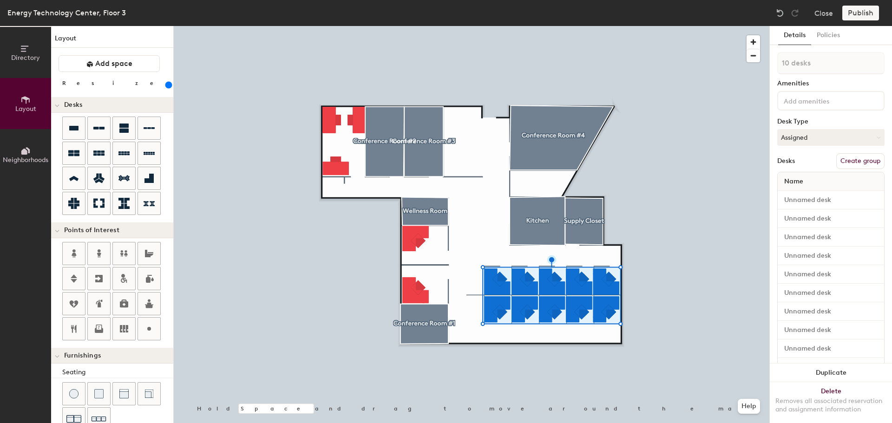
click at [862, 163] on button "Create group" at bounding box center [860, 161] width 48 height 16
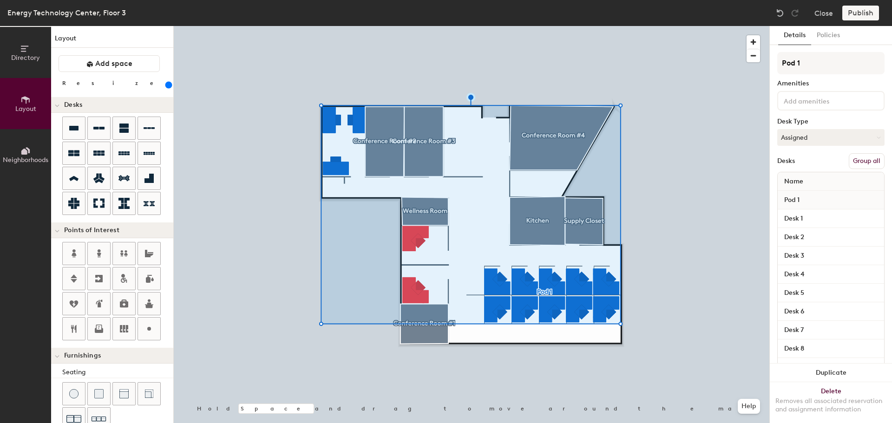
click at [860, 160] on button "Group all" at bounding box center [867, 161] width 36 height 16
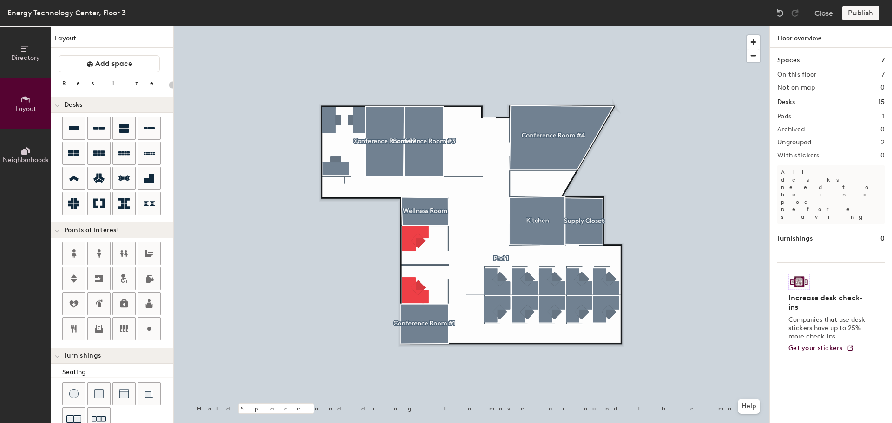
type input "300"
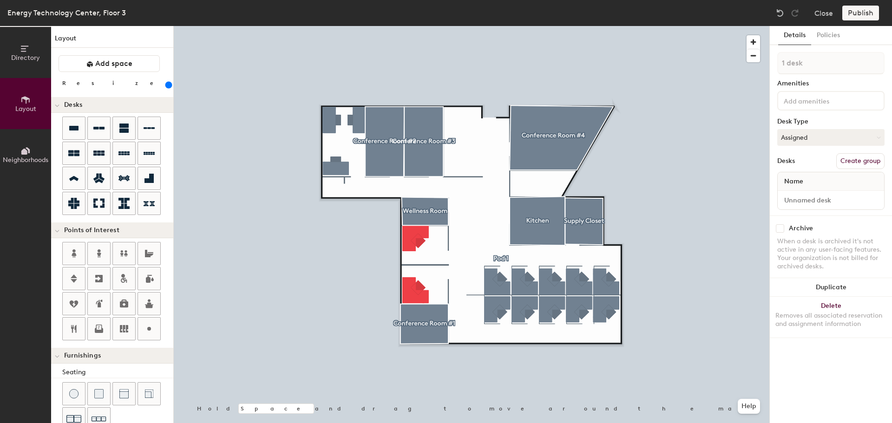
type input "2 desks"
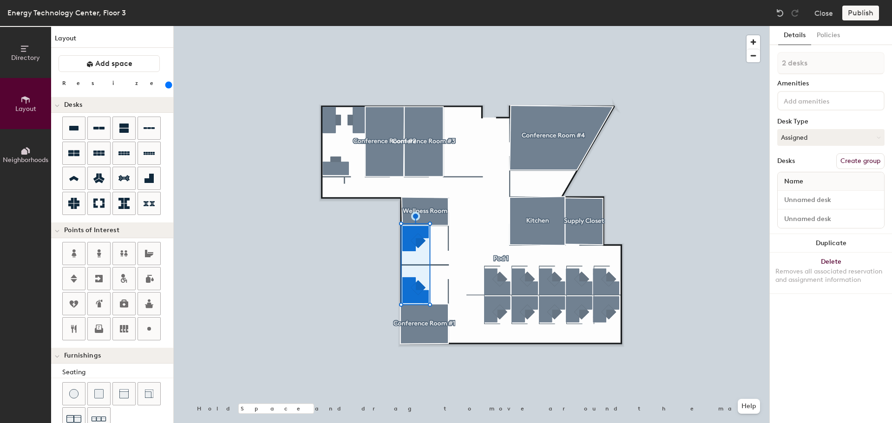
click at [874, 163] on button "Create group" at bounding box center [860, 161] width 48 height 16
click at [865, 11] on button "Publish" at bounding box center [860, 13] width 37 height 15
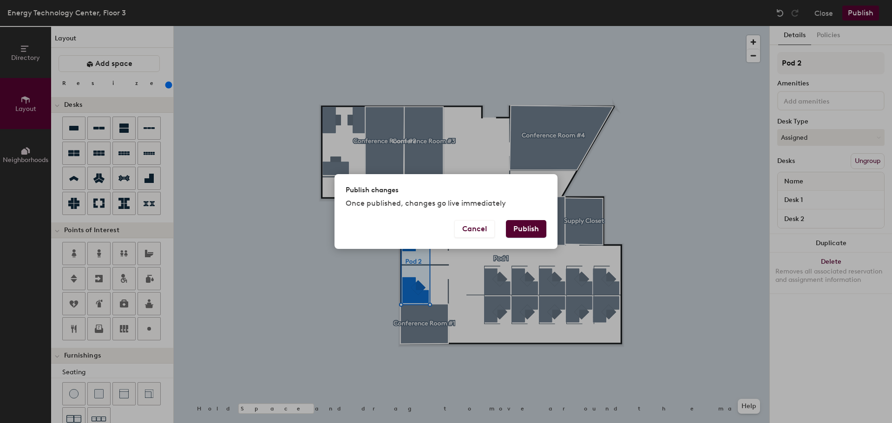
click at [529, 226] on button "Publish" at bounding box center [526, 229] width 40 height 18
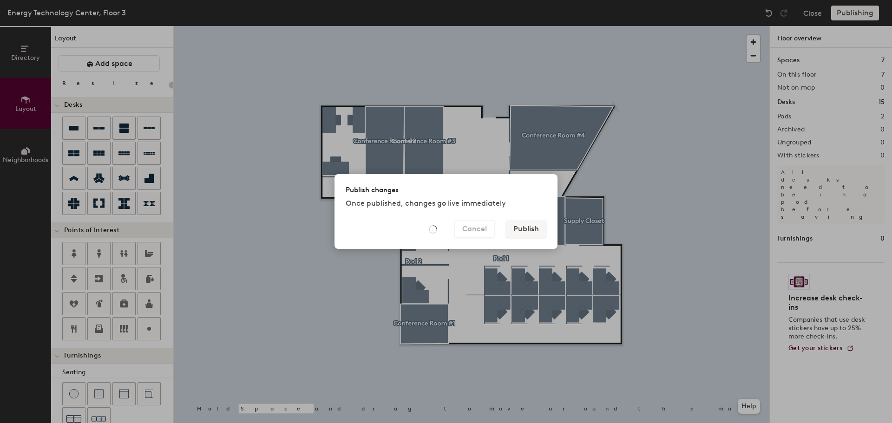
type input "20"
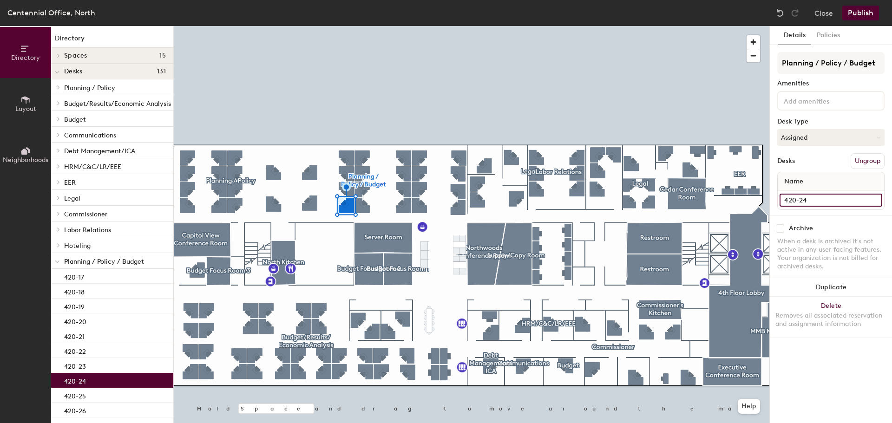
click at [829, 200] on input "420-24" at bounding box center [830, 200] width 103 height 13
click at [823, 201] on input "420-24" at bounding box center [830, 200] width 103 height 13
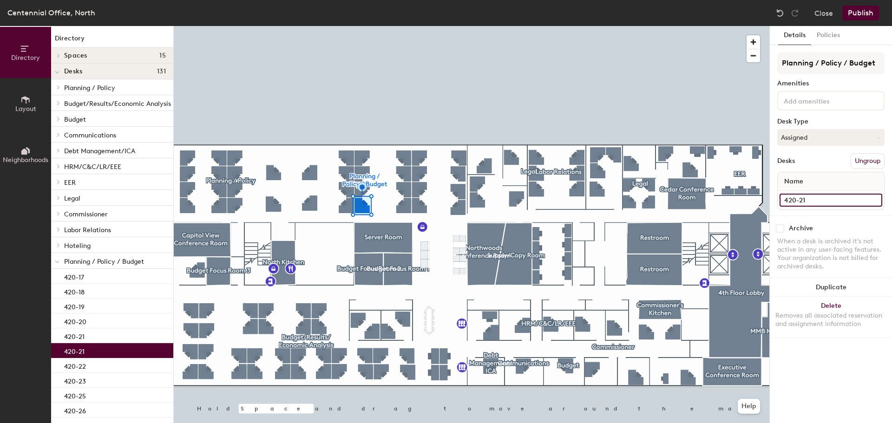
type input "420-21"
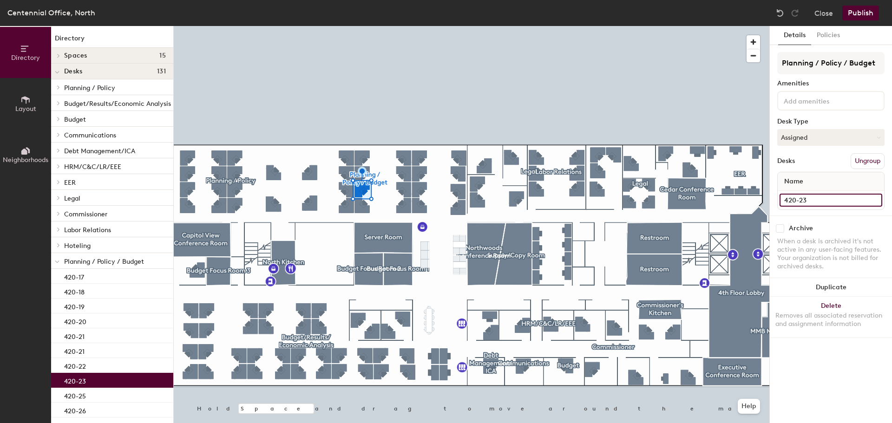
click at [826, 200] on input "420-23" at bounding box center [830, 200] width 103 height 13
click at [827, 200] on input "420-23" at bounding box center [830, 200] width 103 height 13
type input "420-22"
click at [818, 200] on input "420-22" at bounding box center [830, 200] width 103 height 13
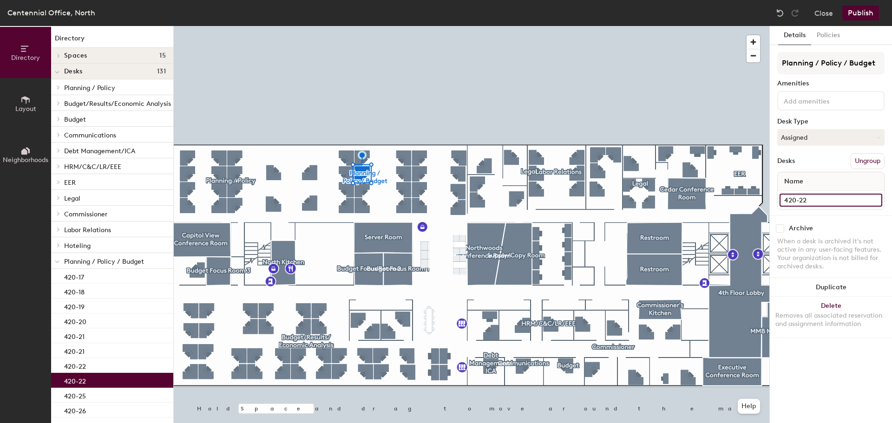
click at [818, 200] on input "420-22" at bounding box center [830, 200] width 103 height 13
click at [815, 198] on input "420-22" at bounding box center [830, 200] width 103 height 13
type input "420-23"
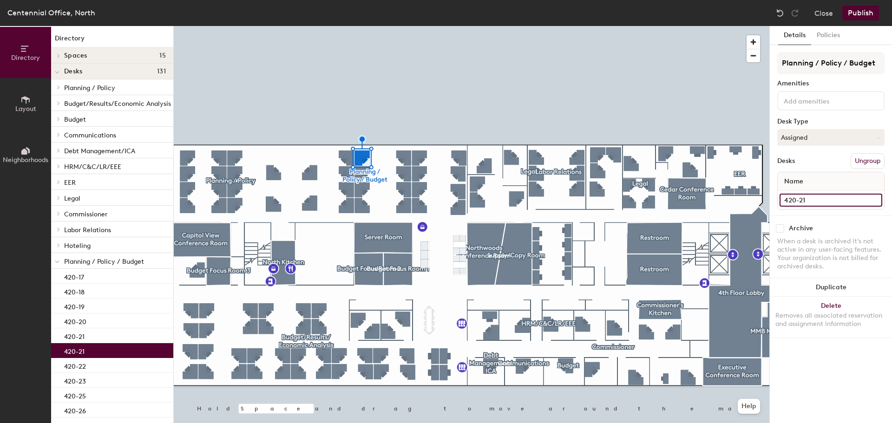
click at [840, 205] on input "420-21" at bounding box center [830, 200] width 103 height 13
click at [830, 200] on input "420-21" at bounding box center [830, 200] width 103 height 13
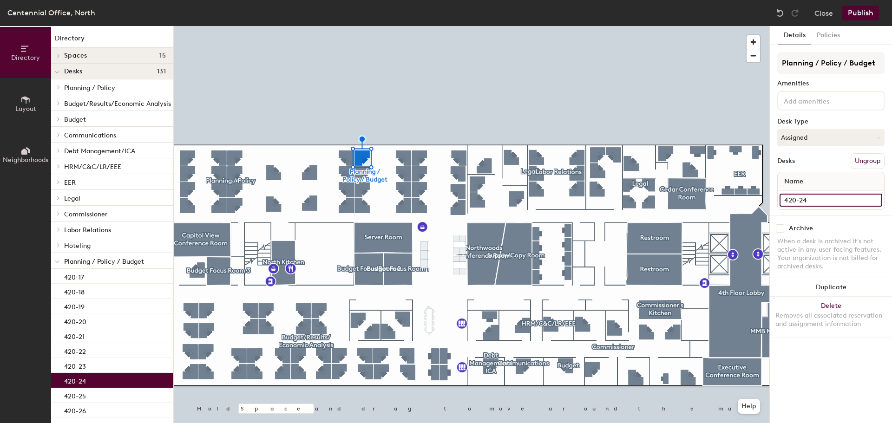
type input "420-24"
